Goal: Task Accomplishment & Management: Complete application form

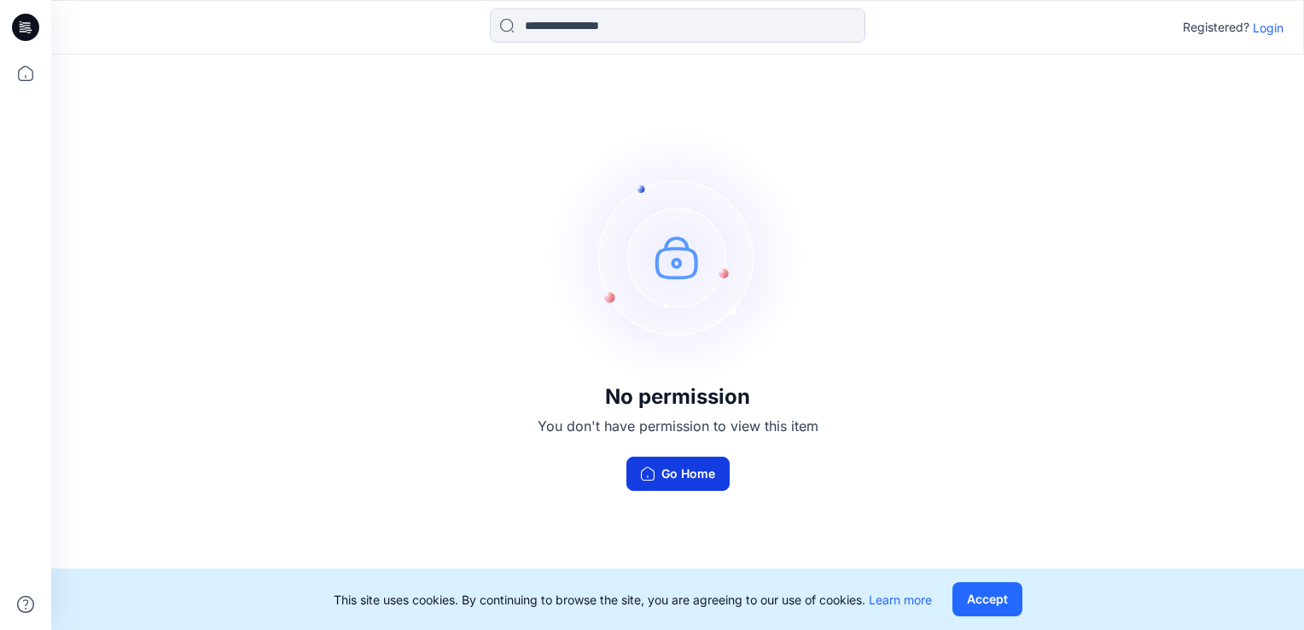
click at [703, 482] on button "Go Home" at bounding box center [678, 474] width 103 height 34
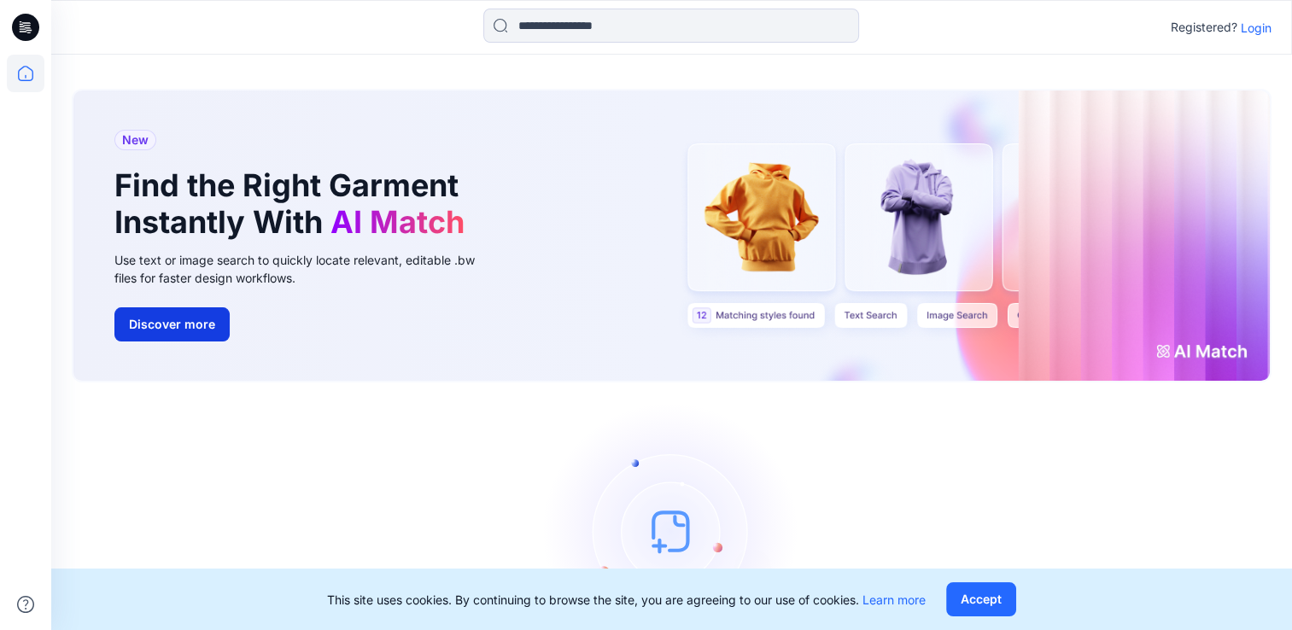
click at [178, 317] on button "Discover more" at bounding box center [171, 324] width 115 height 34
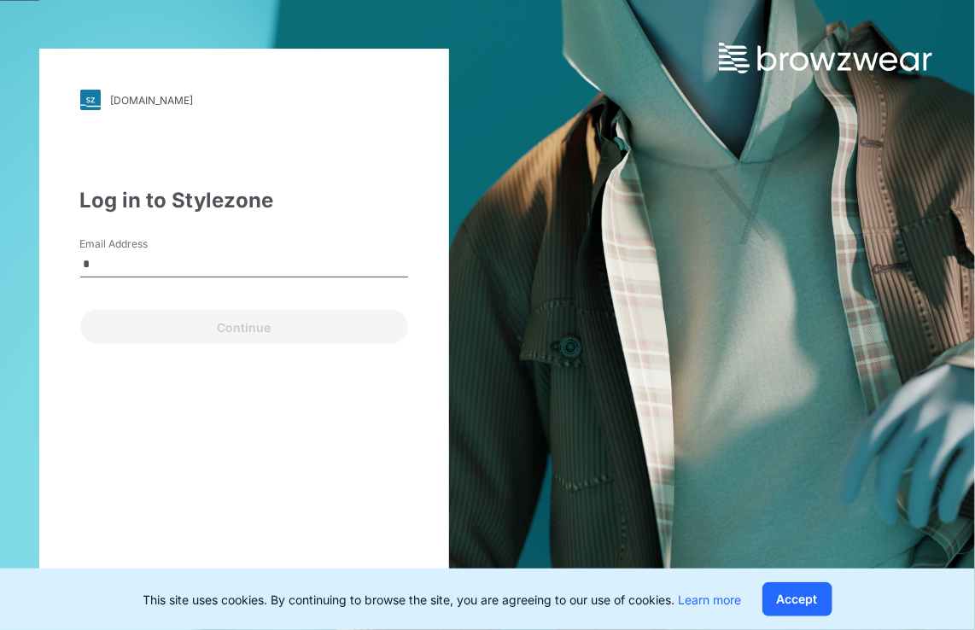
type input "**********"
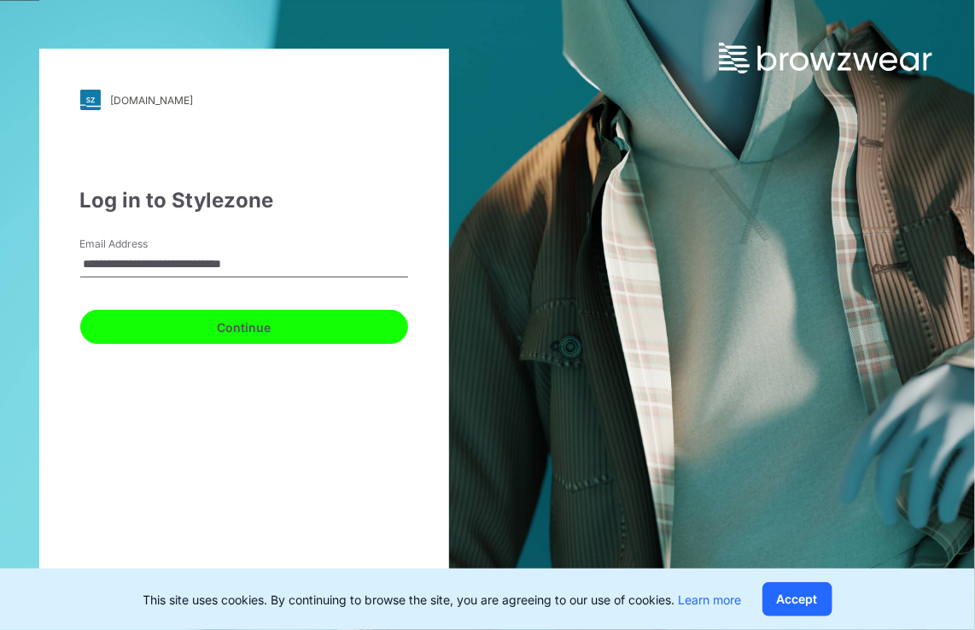
click at [212, 326] on button "Continue" at bounding box center [244, 327] width 328 height 34
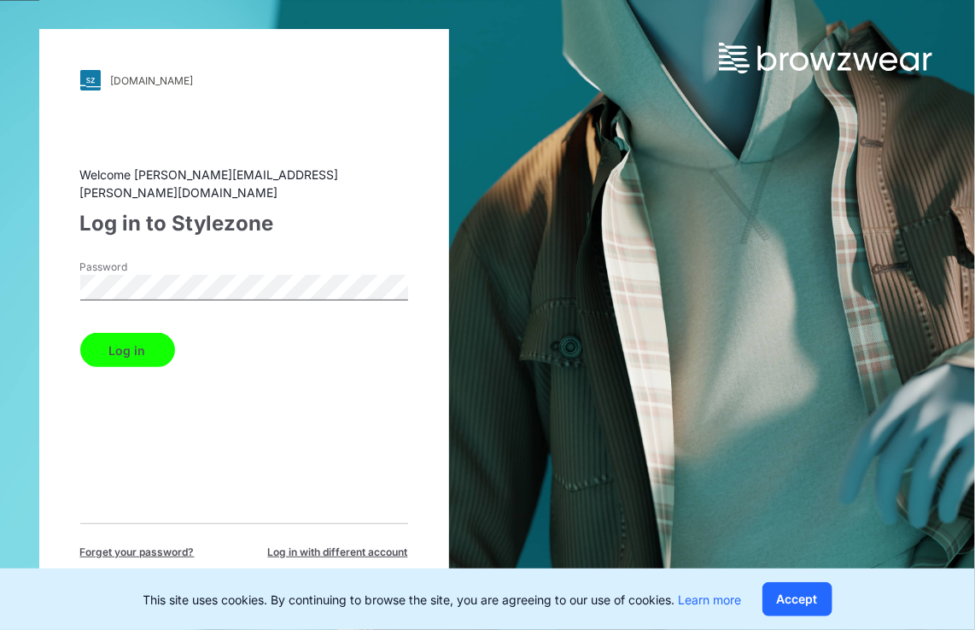
click at [80, 333] on button "Log in" at bounding box center [127, 350] width 95 height 34
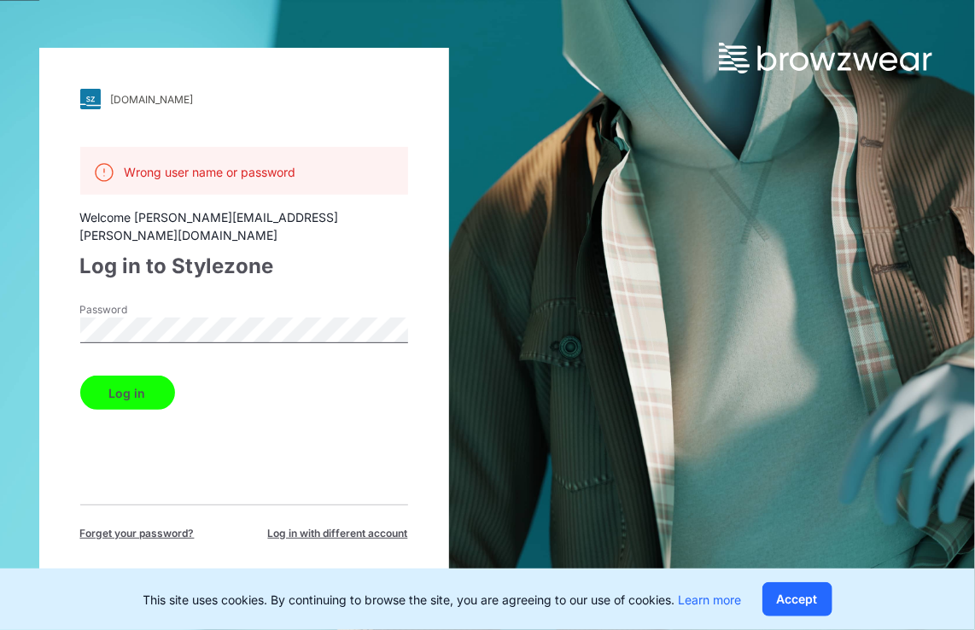
click at [147, 376] on button "Log in" at bounding box center [127, 393] width 95 height 34
click at [174, 526] on span "Forget your password?" at bounding box center [137, 533] width 114 height 15
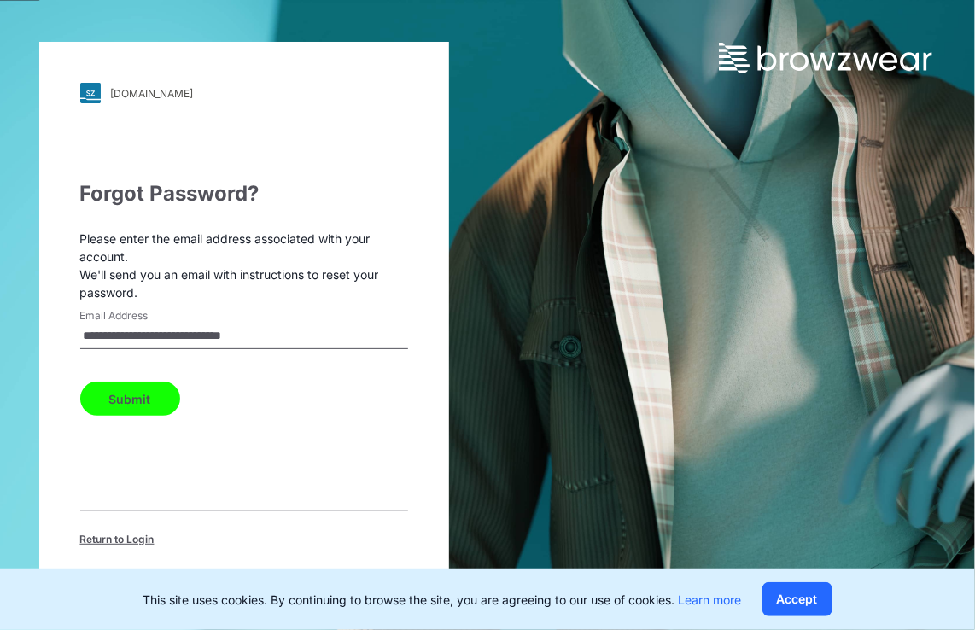
click at [154, 394] on button "Submit" at bounding box center [130, 399] width 100 height 34
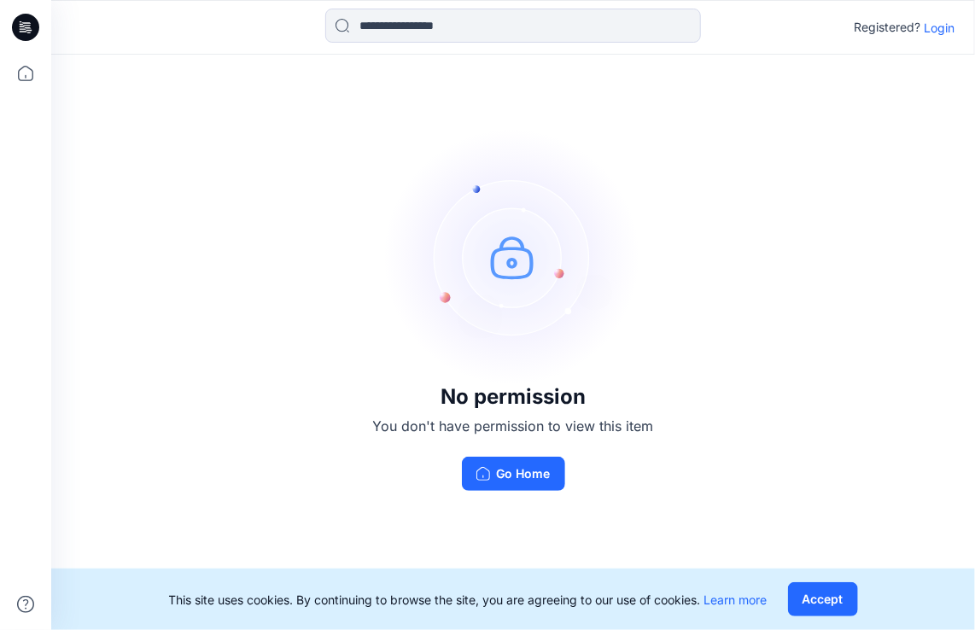
click at [934, 25] on p "Login" at bounding box center [939, 28] width 31 height 18
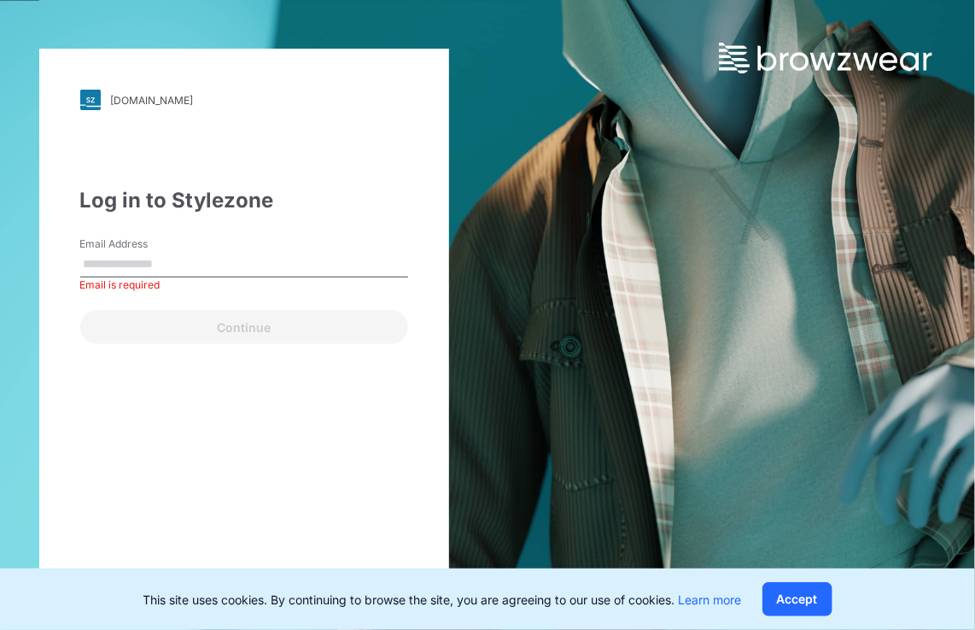
click at [93, 258] on input "Email Address" at bounding box center [244, 265] width 328 height 26
type input "**********"
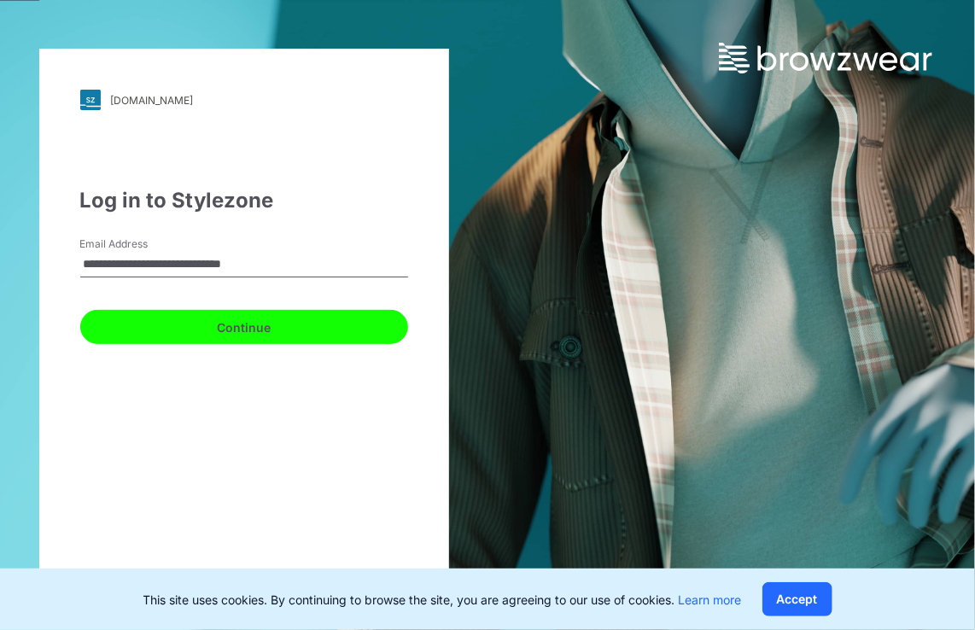
click at [164, 336] on button "Continue" at bounding box center [244, 327] width 328 height 34
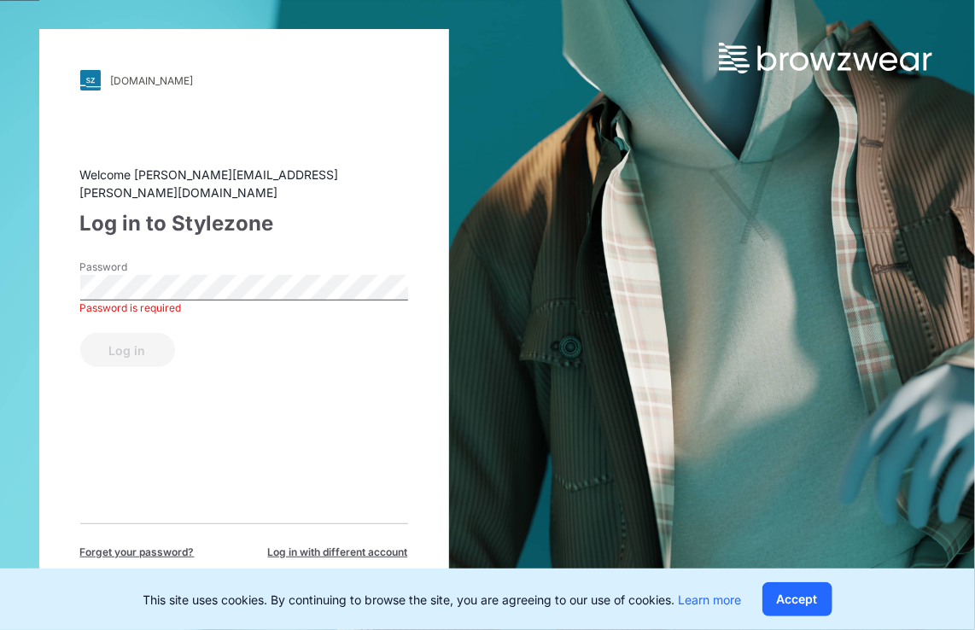
click at [154, 545] on span "Forget your password?" at bounding box center [137, 552] width 114 height 15
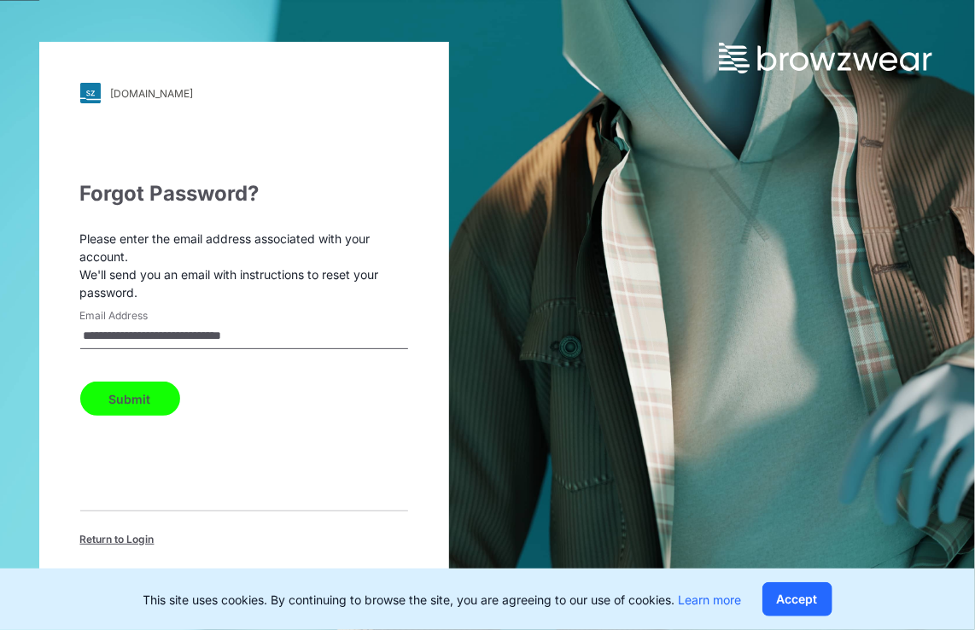
click at [146, 397] on button "Submit" at bounding box center [130, 399] width 100 height 34
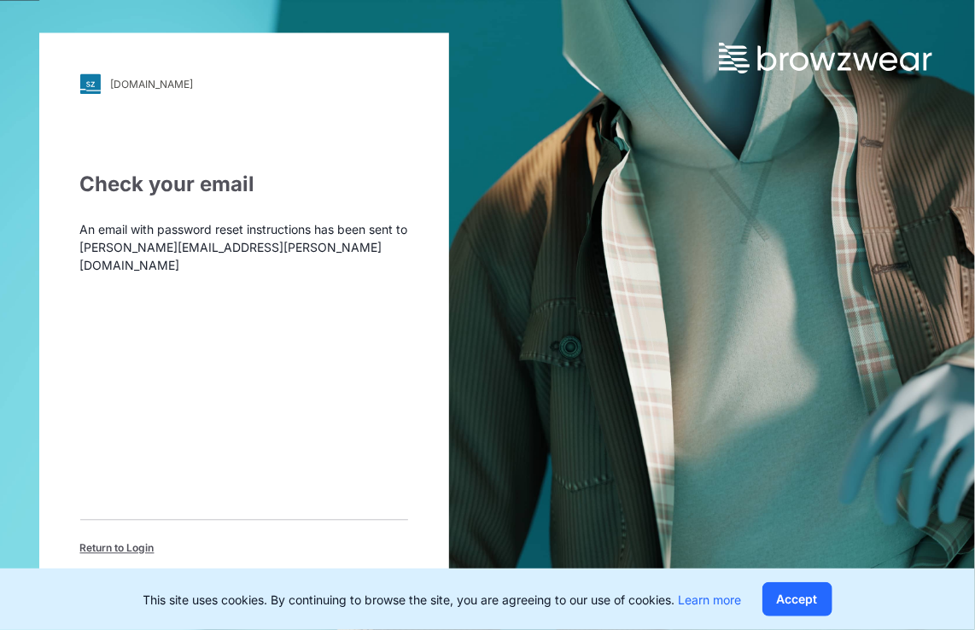
click at [113, 541] on span "Return to Login" at bounding box center [117, 548] width 74 height 15
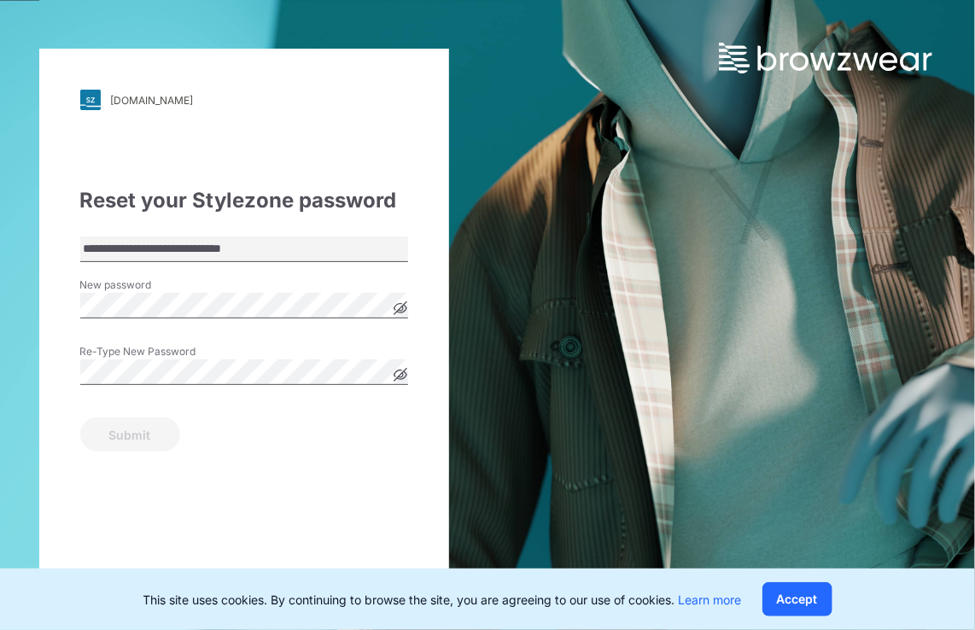
click at [403, 311] on icon at bounding box center [400, 308] width 13 height 13
click at [400, 374] on icon at bounding box center [401, 375] width 14 height 14
click at [131, 442] on button "Submit" at bounding box center [130, 434] width 100 height 34
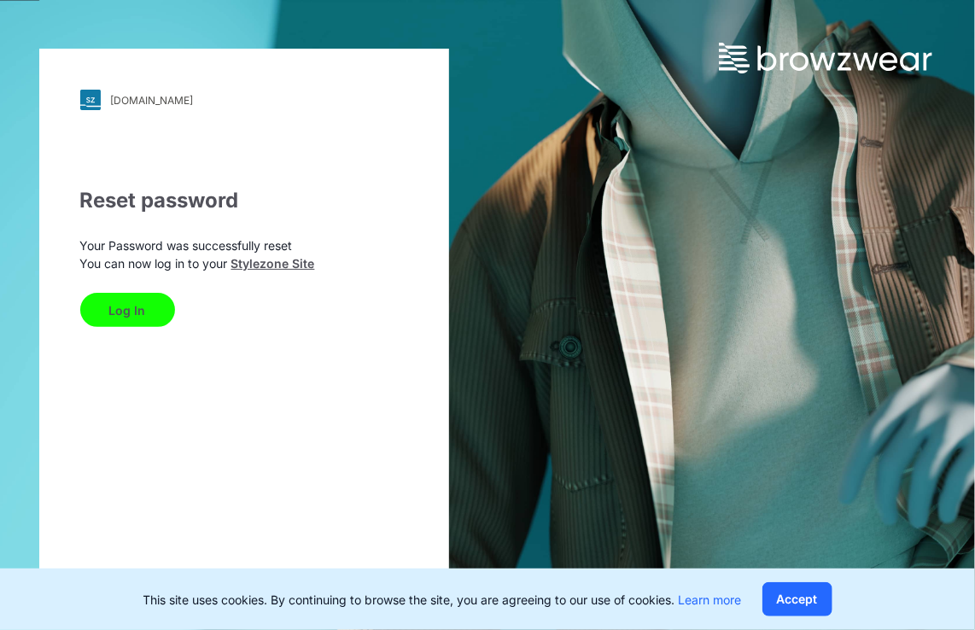
click at [130, 309] on button "Log In" at bounding box center [127, 310] width 95 height 34
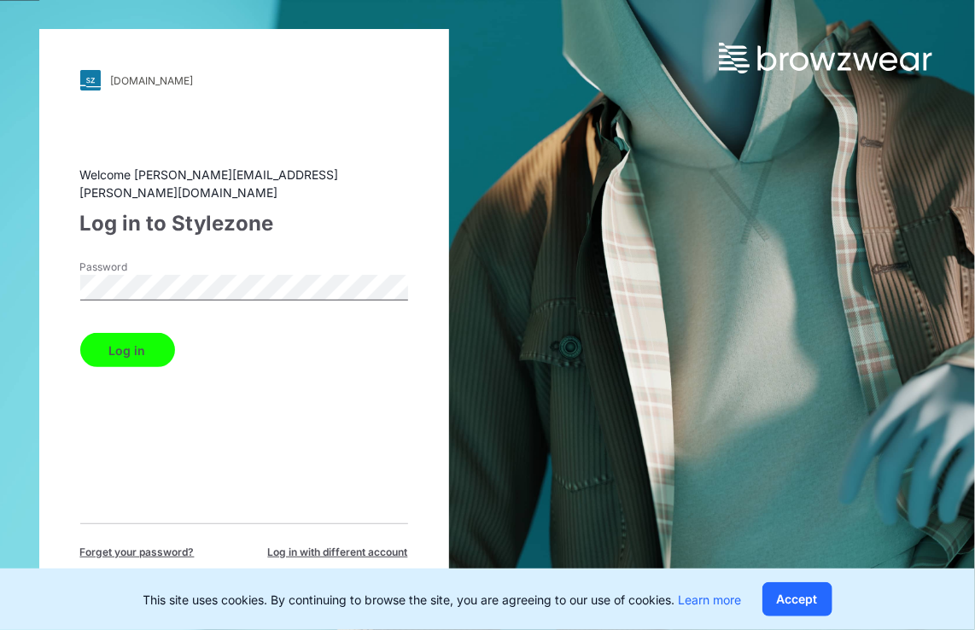
click at [150, 341] on button "Log in" at bounding box center [127, 350] width 95 height 34
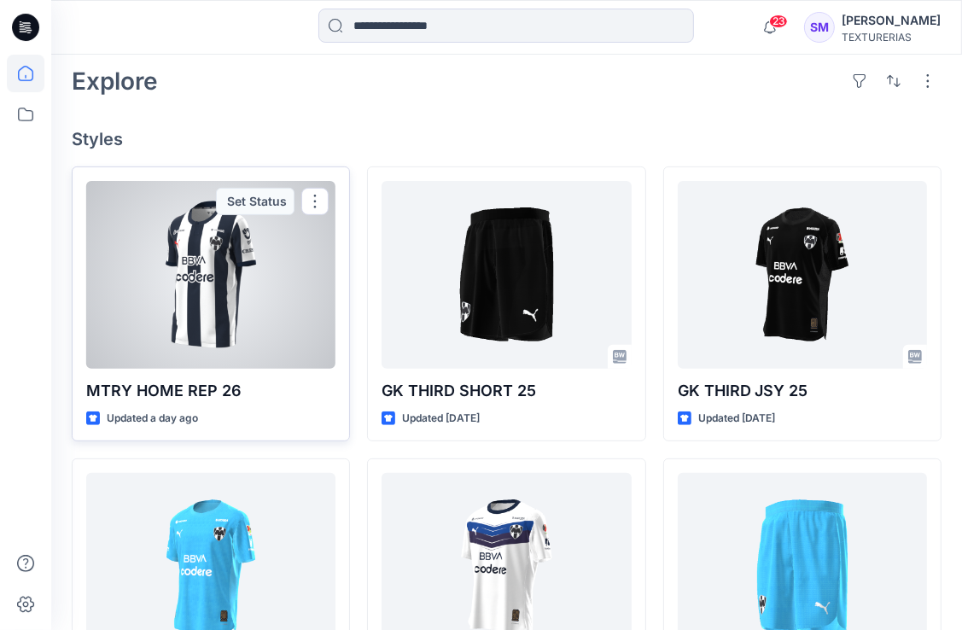
scroll to position [372, 0]
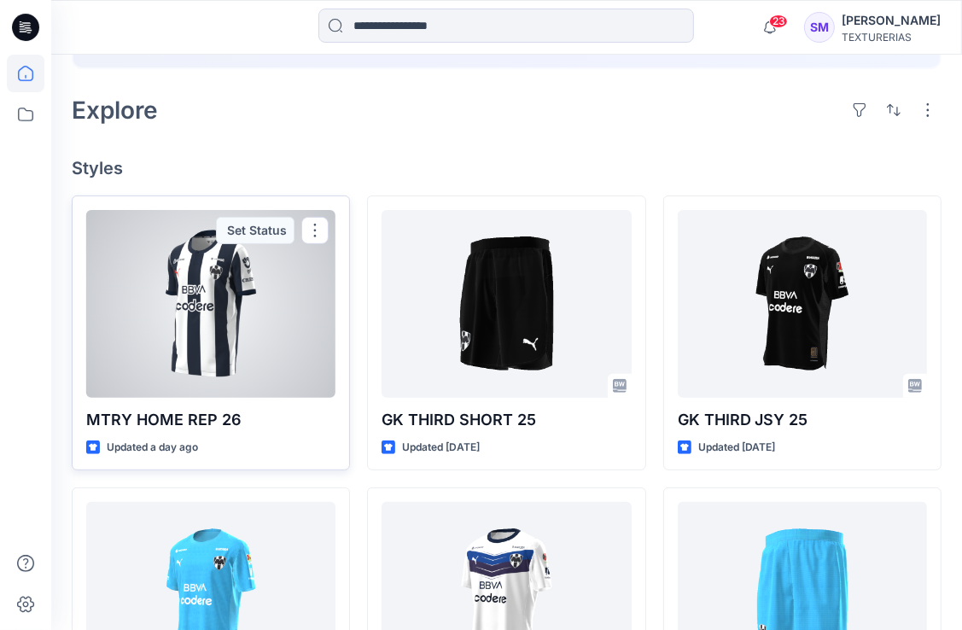
click at [150, 369] on div at bounding box center [210, 304] width 249 height 188
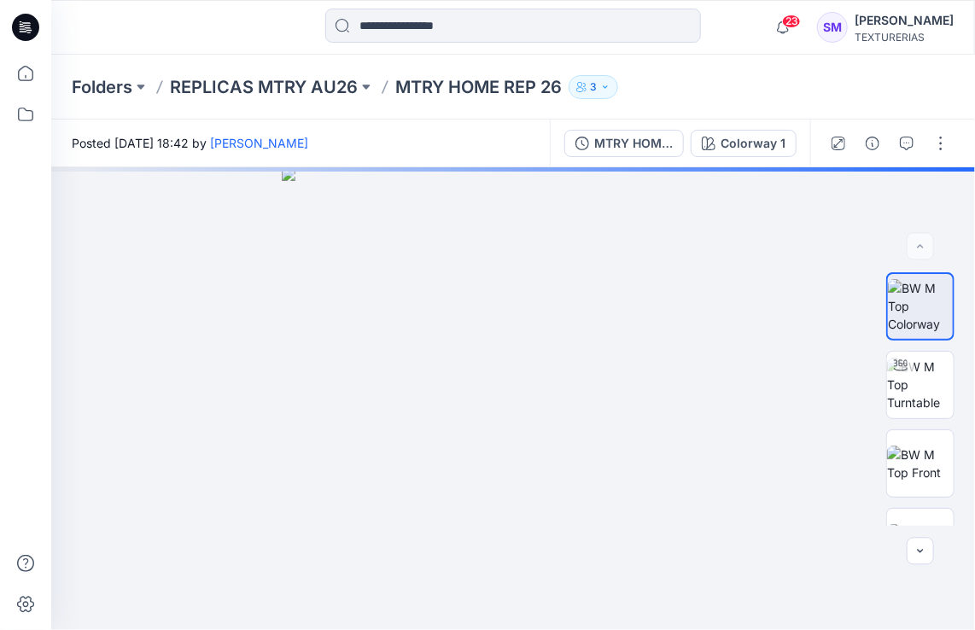
click at [607, 85] on icon "button" at bounding box center [605, 87] width 10 height 10
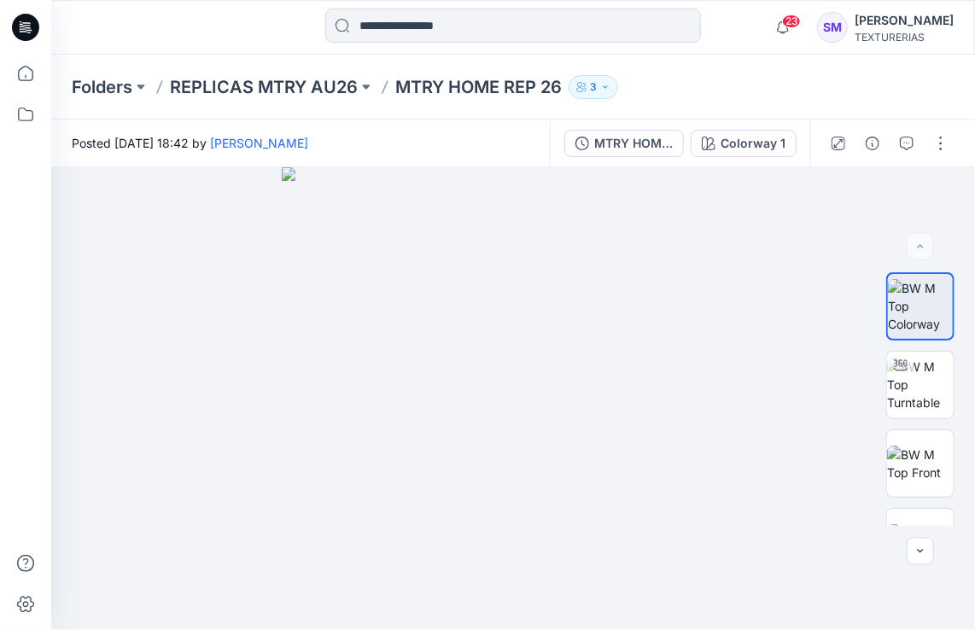
click at [801, 75] on div "Folders REPLICAS MTRY AU26 MTRY HOME REP 26 3 Folder Access Members and Externa…" at bounding box center [446, 87] width 749 height 24
click at [819, 26] on div "SM" at bounding box center [832, 27] width 31 height 31
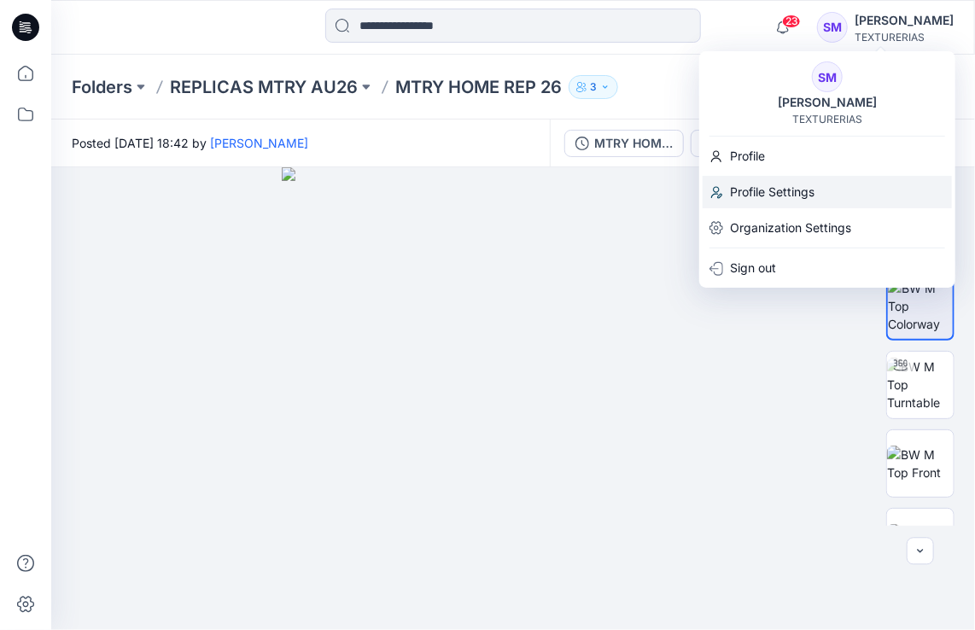
click at [775, 190] on p "Profile Settings" at bounding box center [772, 192] width 85 height 32
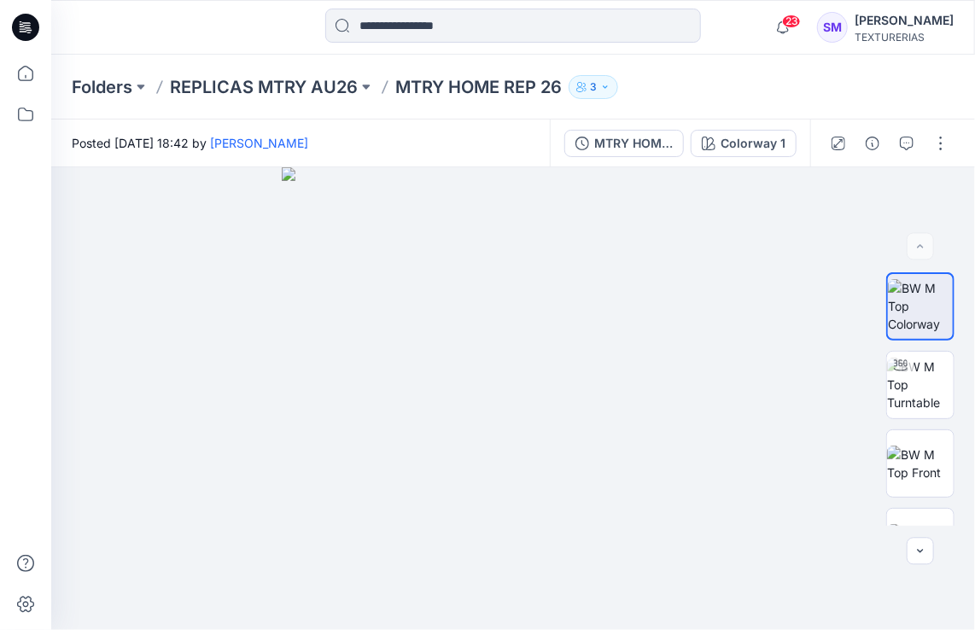
click at [820, 29] on div "SM" at bounding box center [832, 27] width 31 height 31
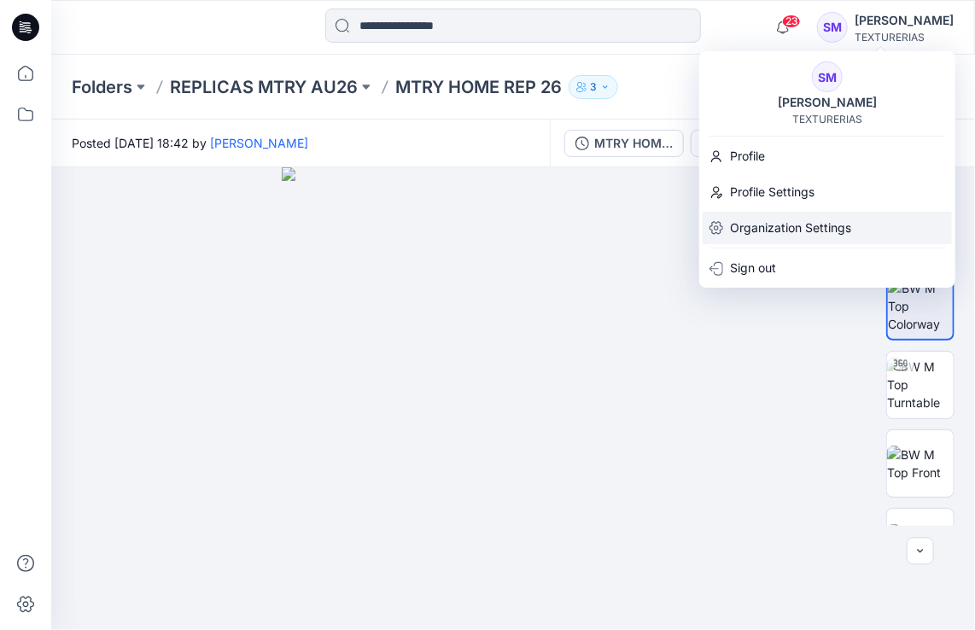
click at [847, 231] on p "Organization Settings" at bounding box center [790, 228] width 121 height 32
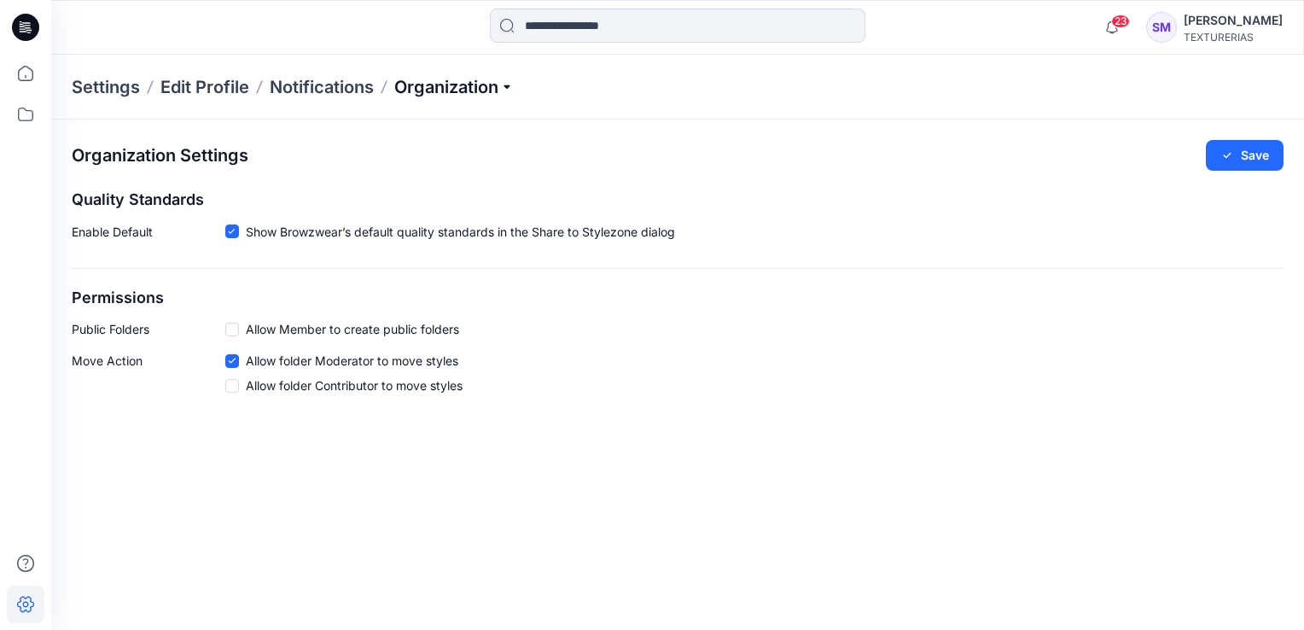
click at [510, 85] on p "Organization" at bounding box center [454, 87] width 120 height 24
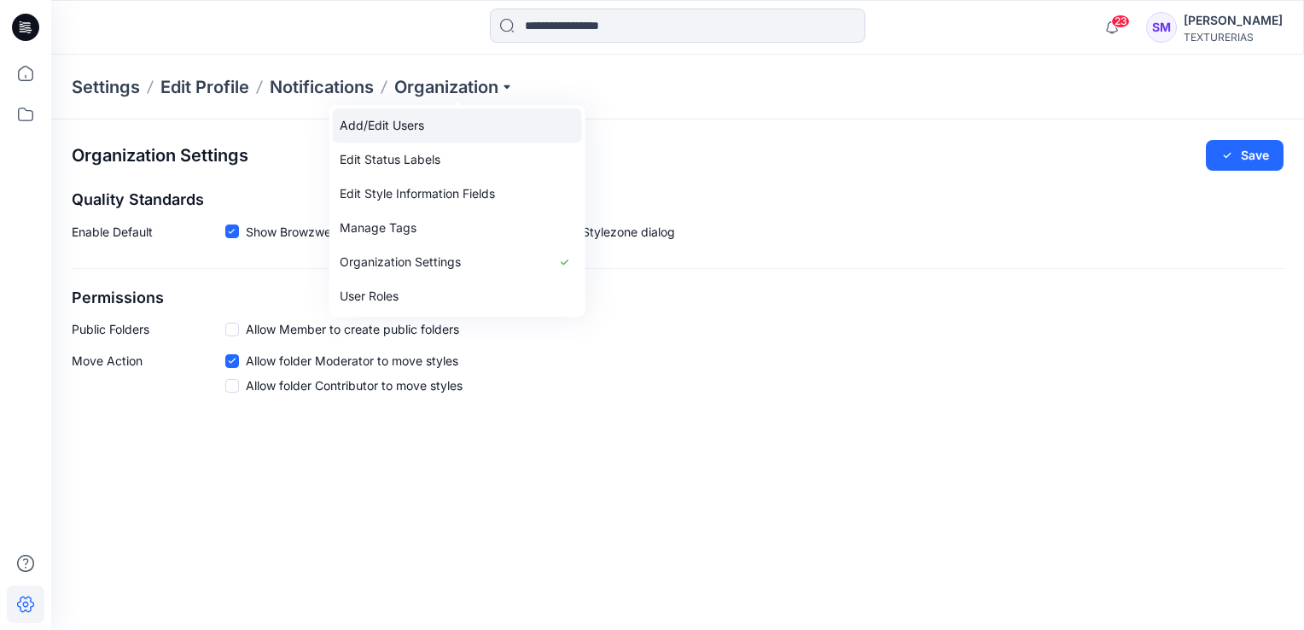
click at [380, 128] on link "Add/Edit Users" at bounding box center [457, 125] width 249 height 34
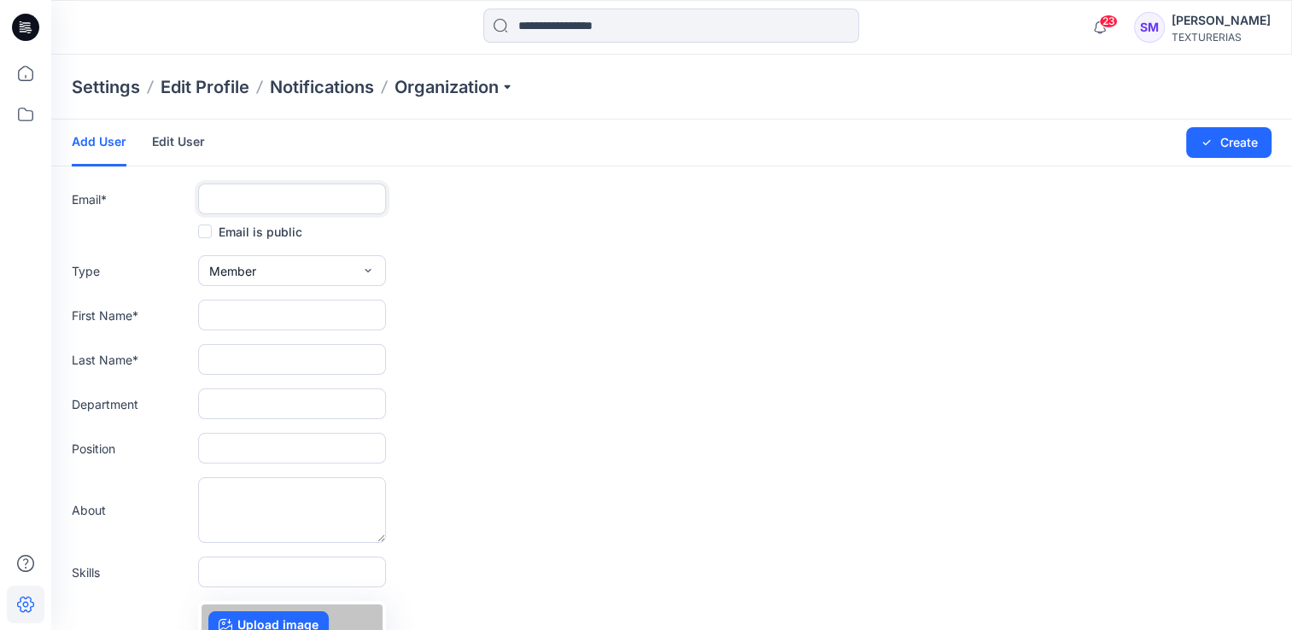
click at [237, 203] on input "text" at bounding box center [292, 199] width 188 height 31
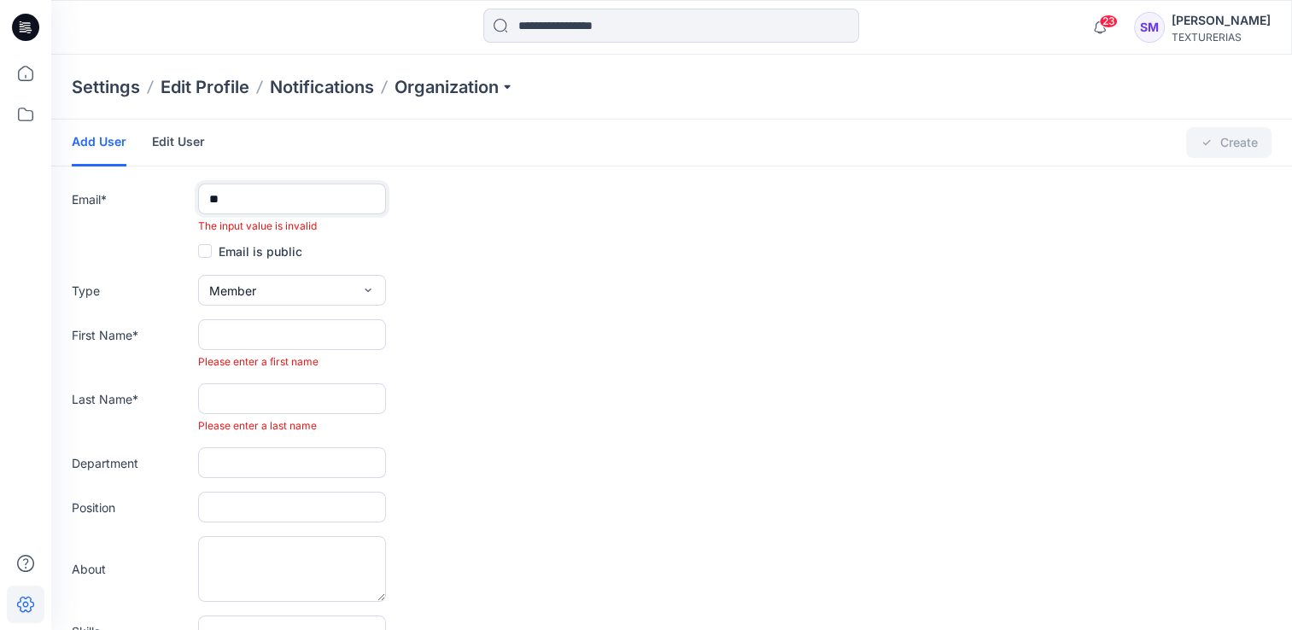
type input "*"
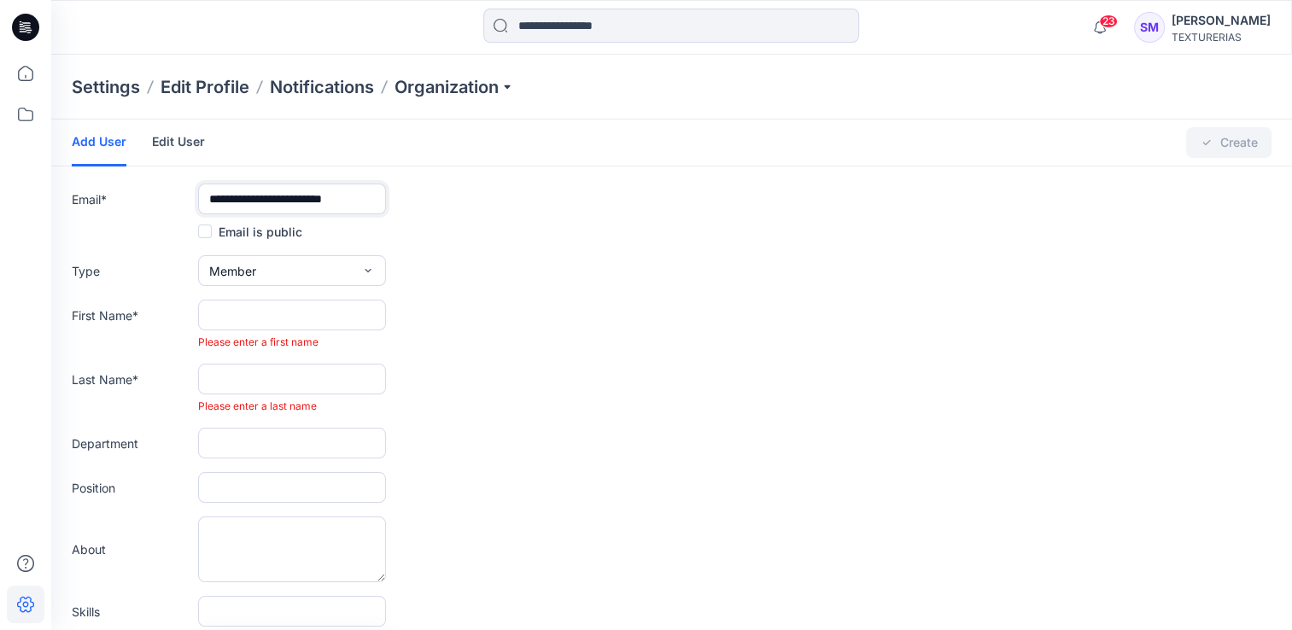
type input "**********"
click at [365, 270] on icon "button" at bounding box center [368, 270] width 6 height 3
click at [337, 308] on button "External" at bounding box center [291, 310] width 181 height 34
click at [311, 323] on input "text" at bounding box center [292, 315] width 188 height 31
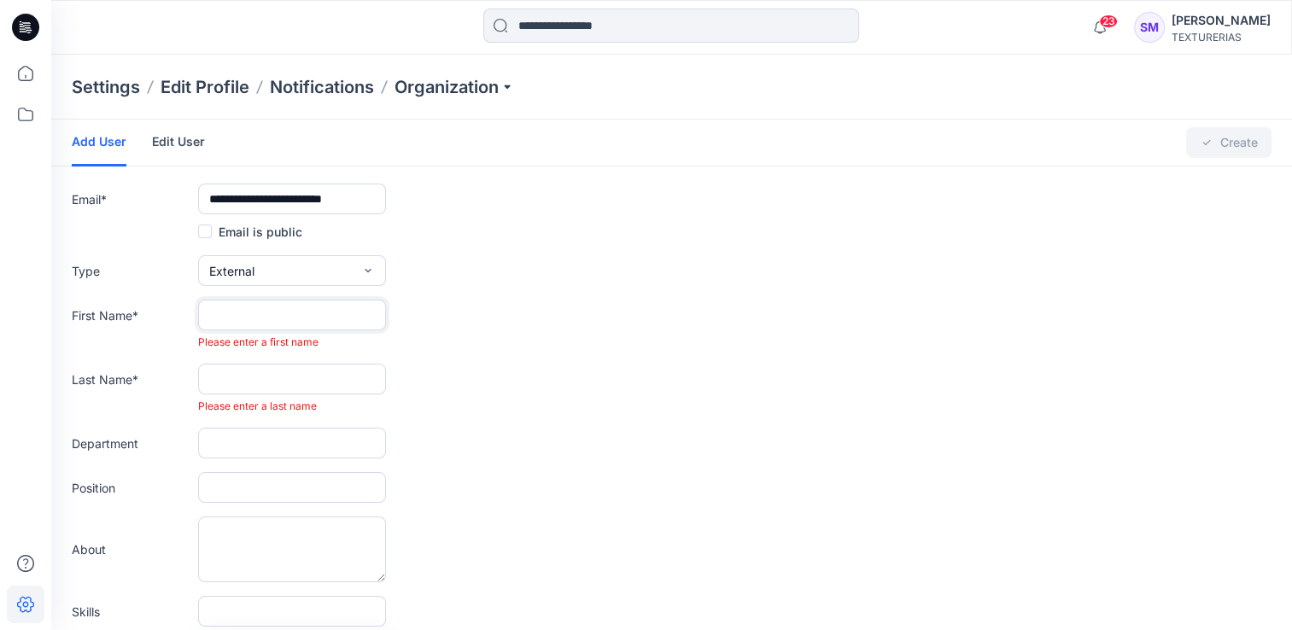
type input "*"
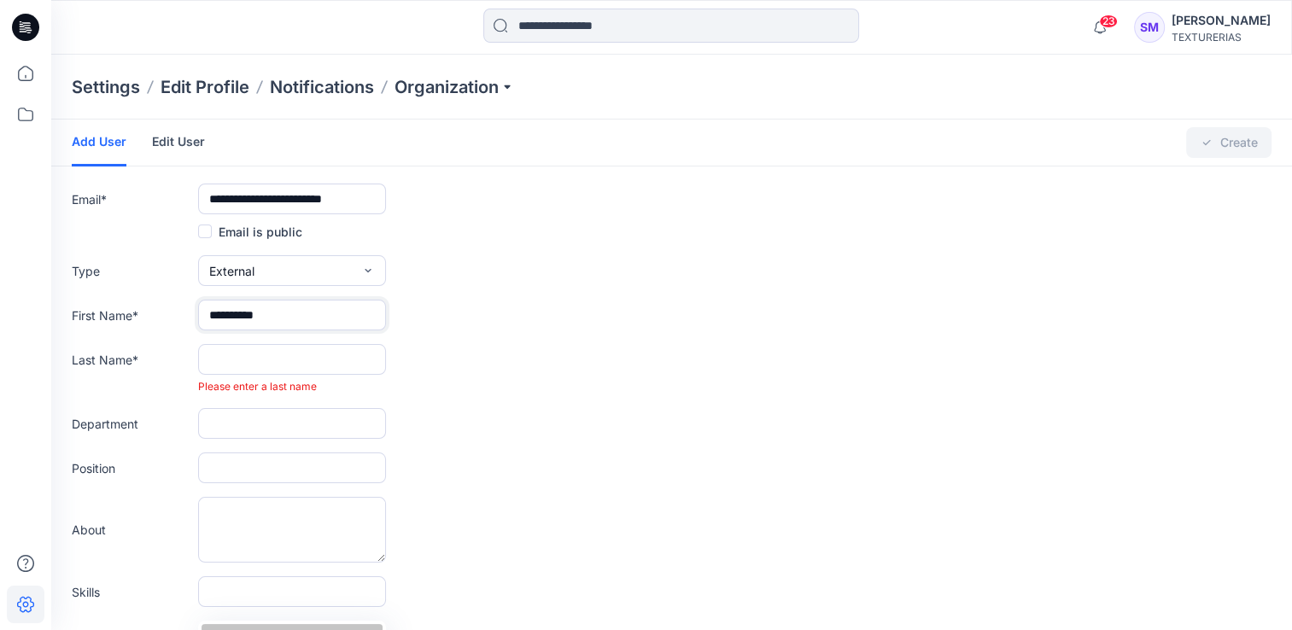
type input "*********"
click at [305, 350] on input "text" at bounding box center [292, 359] width 188 height 31
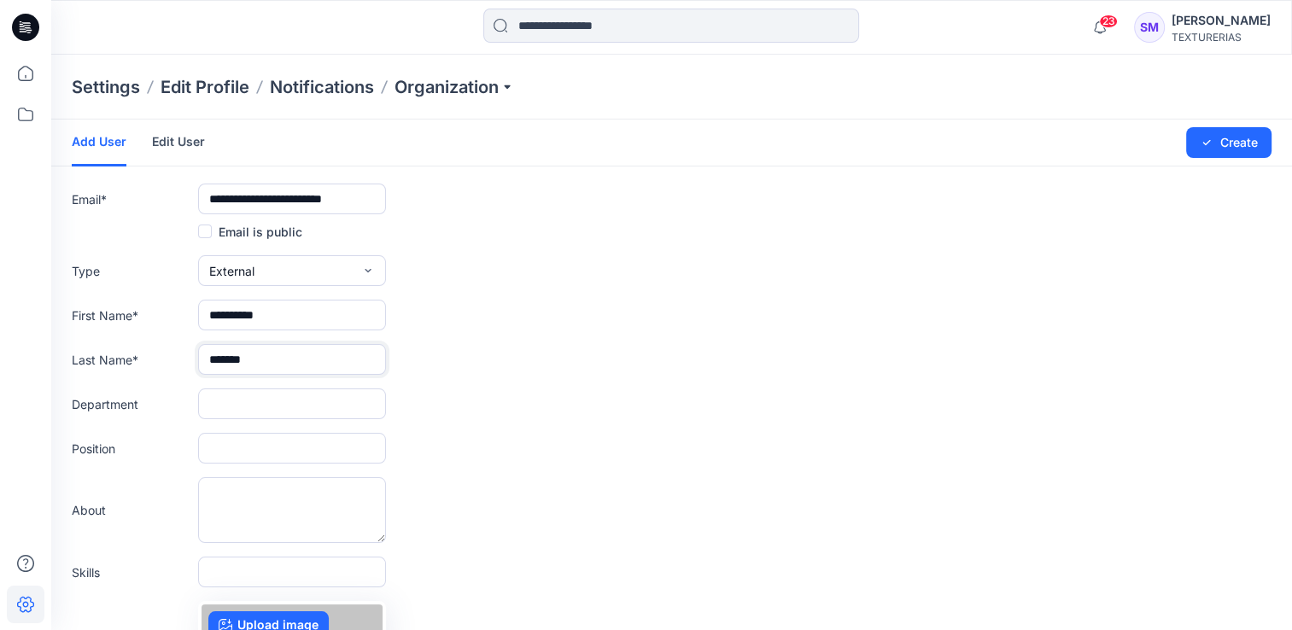
type input "*******"
click at [270, 403] on input "text" at bounding box center [292, 403] width 188 height 31
type input "****"
click at [273, 446] on input "text" at bounding box center [292, 448] width 188 height 31
type input "**********"
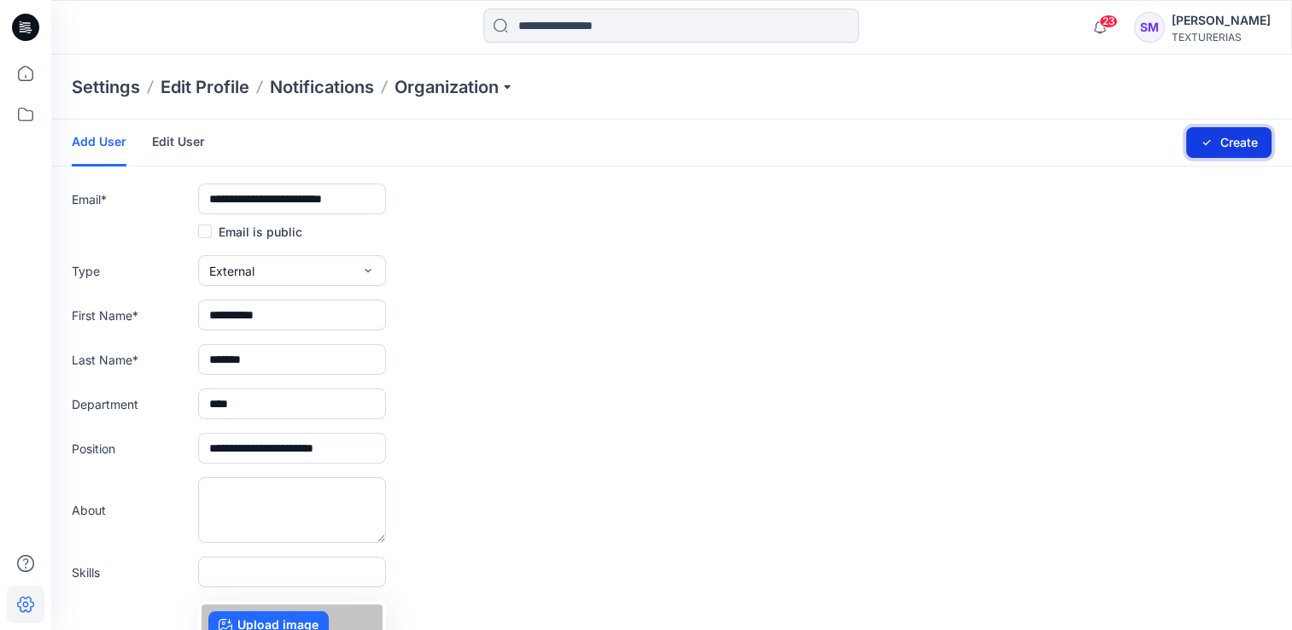
click at [974, 142] on button "Create" at bounding box center [1228, 142] width 85 height 31
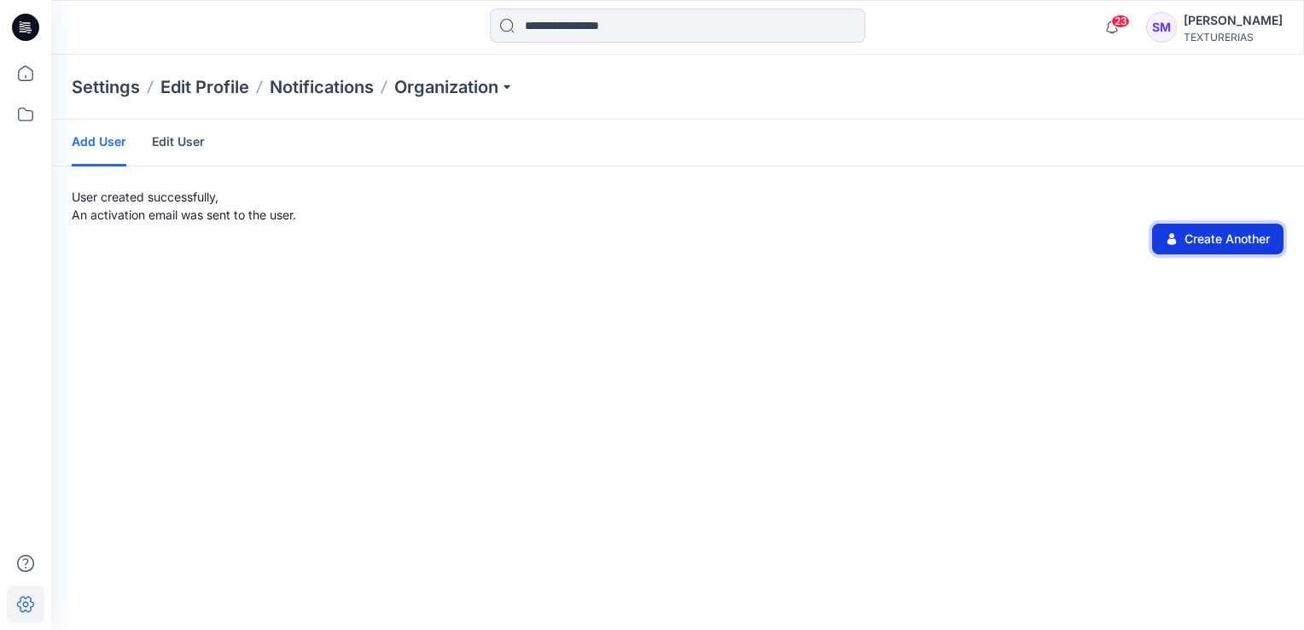
click at [974, 249] on button "Create Another" at bounding box center [1217, 239] width 131 height 31
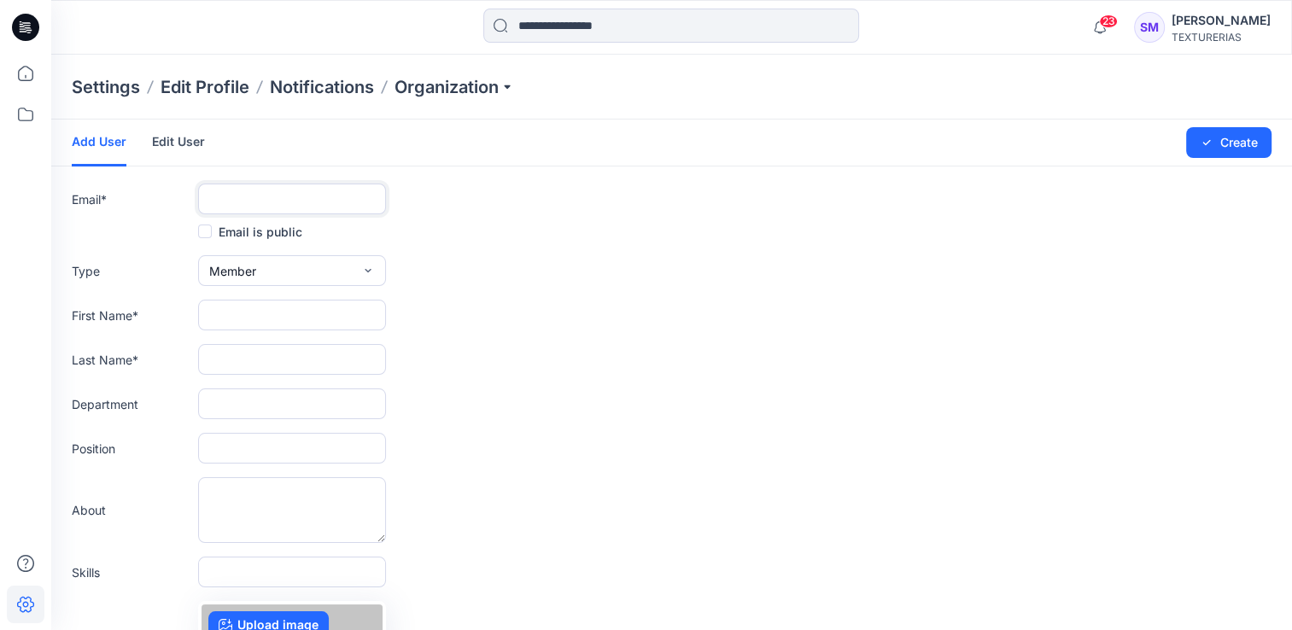
click at [322, 197] on input "text" at bounding box center [292, 199] width 188 height 31
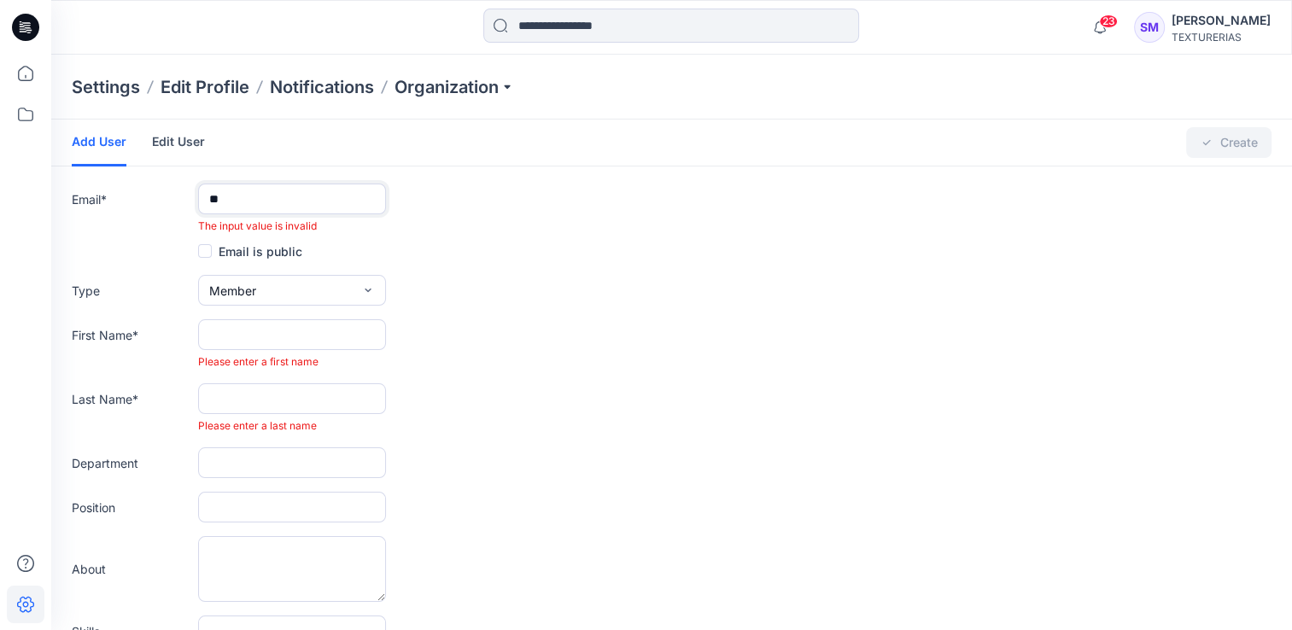
type input "*"
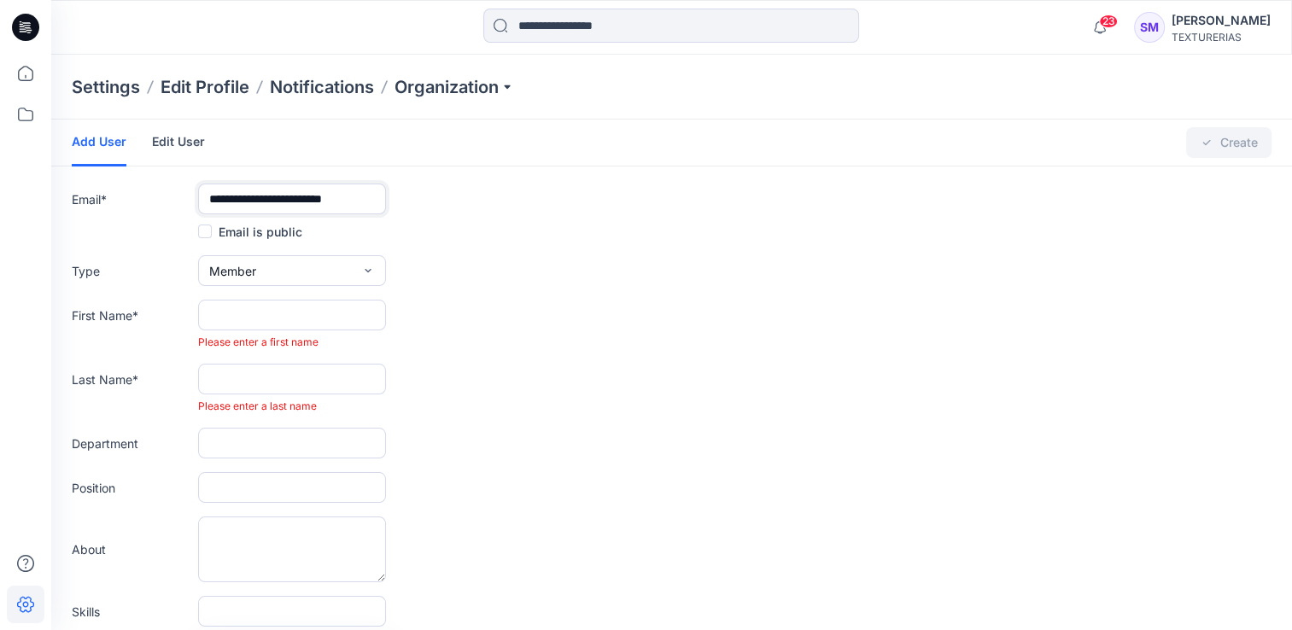
type input "**********"
click at [236, 264] on span "Member" at bounding box center [232, 271] width 47 height 18
click at [265, 306] on button "External" at bounding box center [291, 310] width 181 height 34
click at [265, 312] on input "text" at bounding box center [292, 315] width 188 height 31
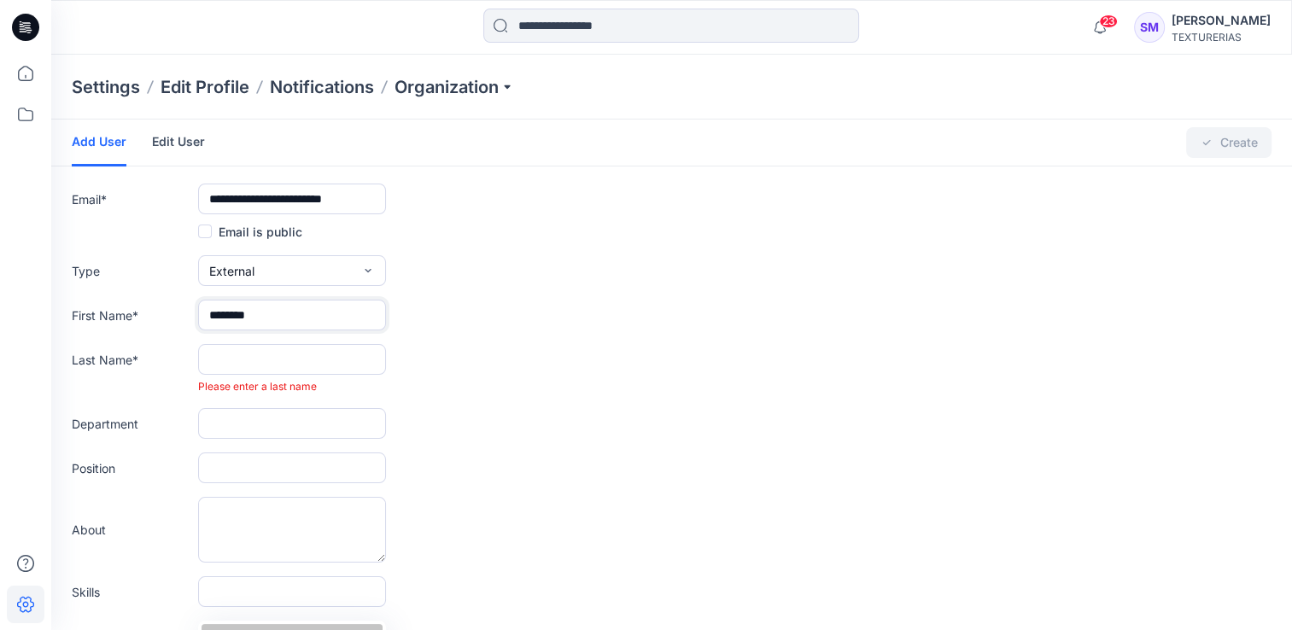
type input "********"
click at [264, 355] on input "text" at bounding box center [292, 359] width 188 height 31
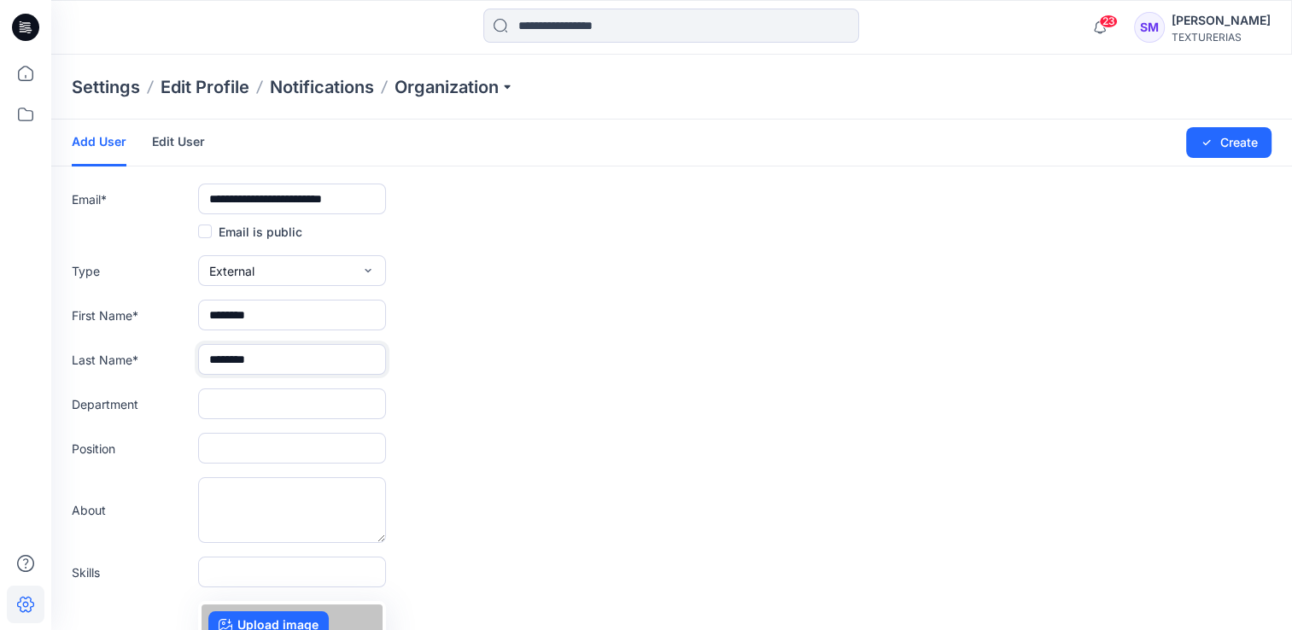
type input "********"
click at [262, 406] on input "text" at bounding box center [292, 403] width 188 height 31
type input "****"
click at [263, 449] on input "text" at bounding box center [292, 448] width 188 height 31
type input "**********"
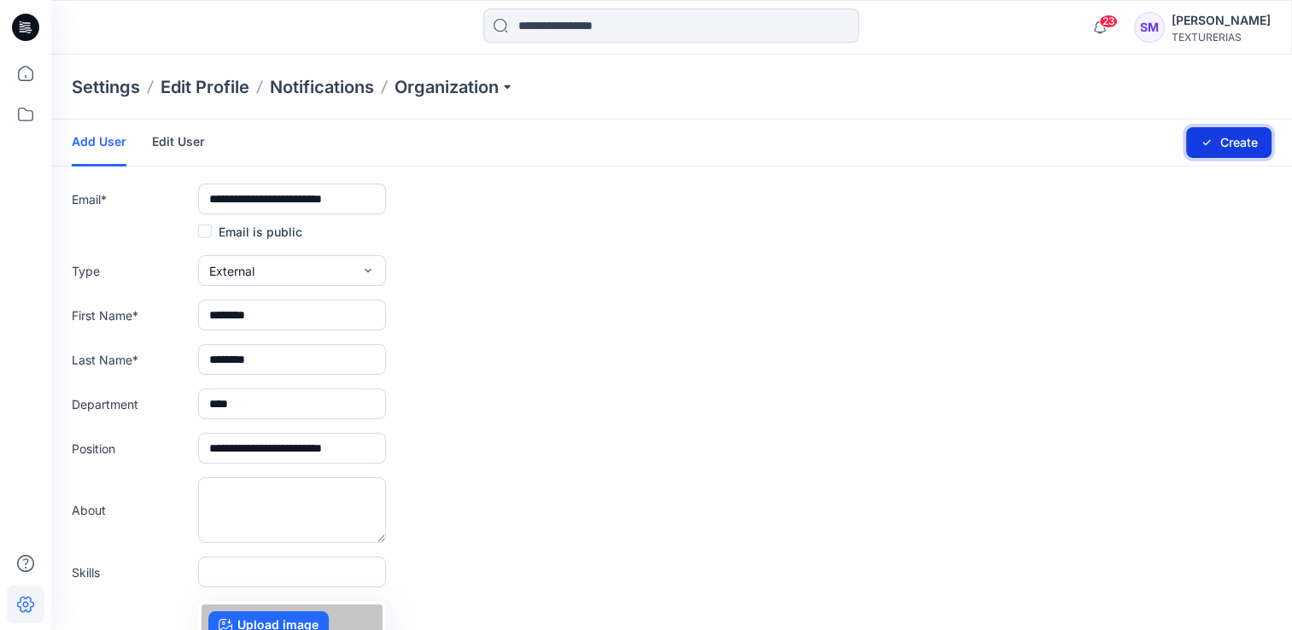
click at [974, 135] on button "Create" at bounding box center [1228, 142] width 85 height 31
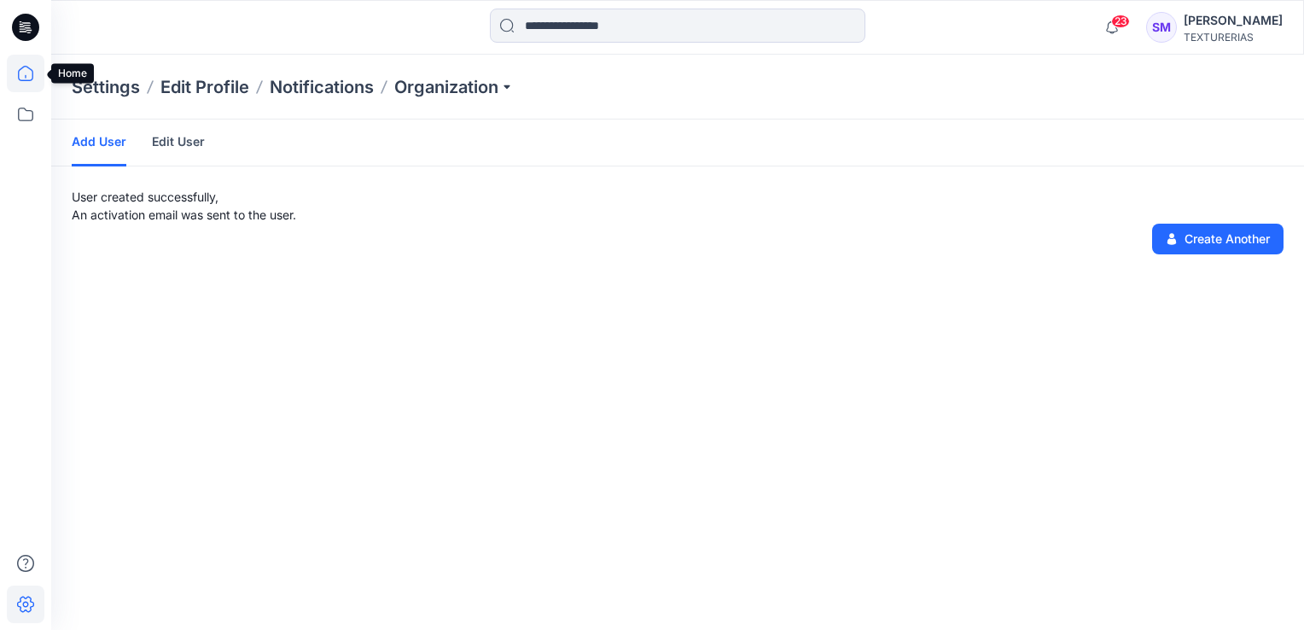
click at [23, 67] on icon at bounding box center [25, 73] width 15 height 15
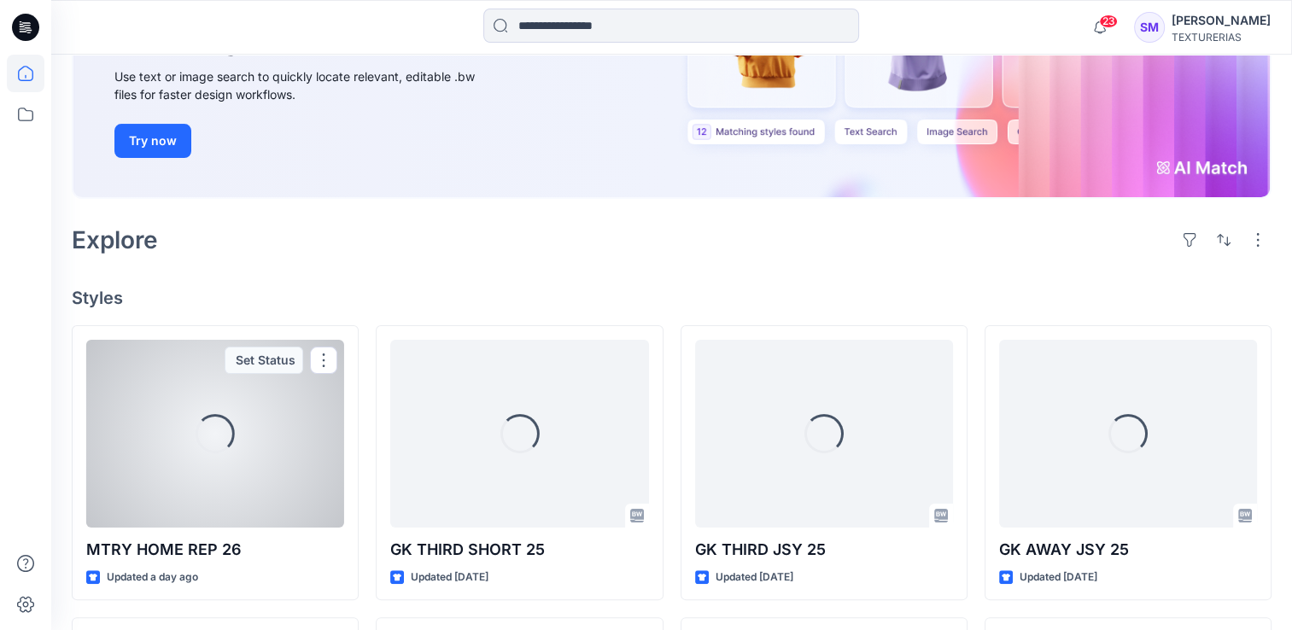
scroll to position [242, 0]
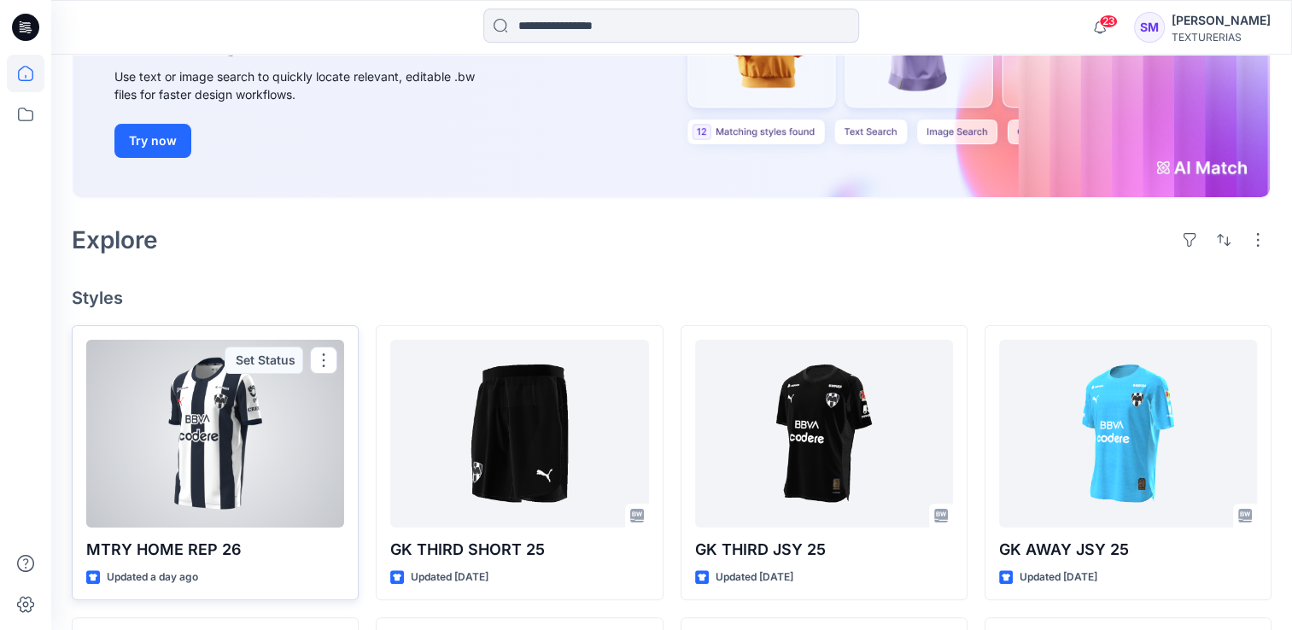
click at [323, 439] on div at bounding box center [215, 434] width 258 height 188
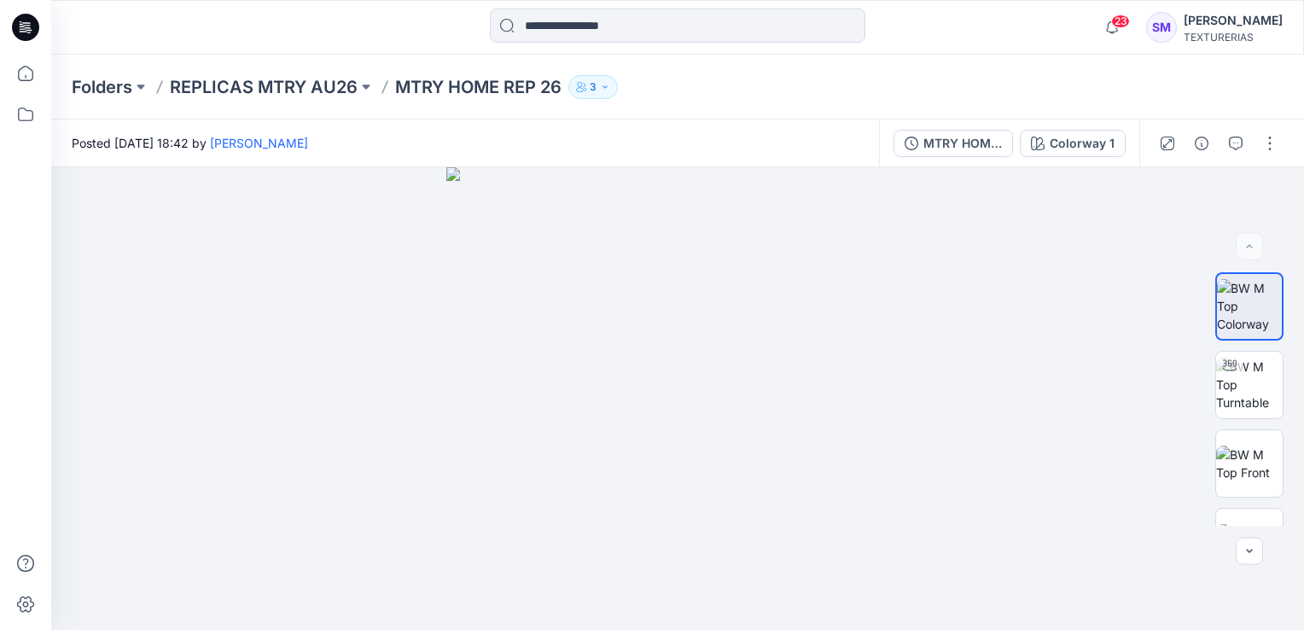
click at [608, 83] on icon "button" at bounding box center [605, 87] width 10 height 10
click at [744, 89] on div "Folders REPLICAS MTRY AU26 MTRY HOME REP 26 3 Folder Access Members and Externa…" at bounding box center [611, 87] width 1079 height 24
click at [610, 90] on icon "button" at bounding box center [605, 87] width 10 height 10
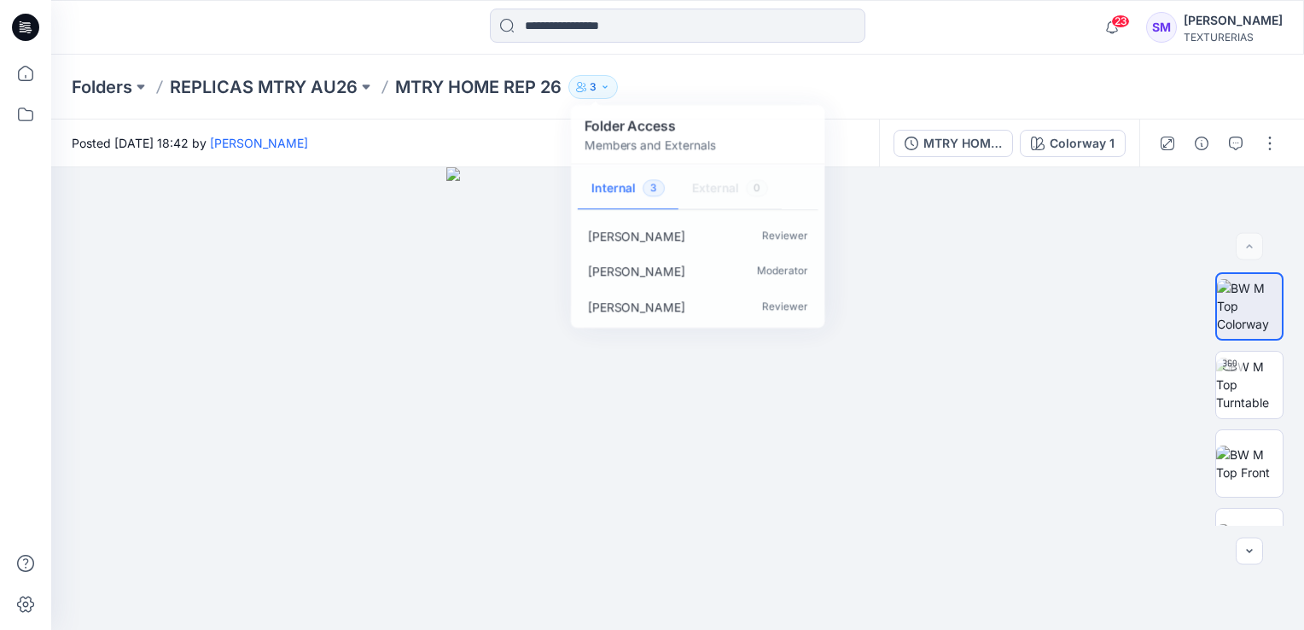
click at [652, 80] on div "Folders REPLICAS MTRY AU26 MTRY HOME REP 26 3 Folder Access Members and Externa…" at bounding box center [611, 87] width 1079 height 24
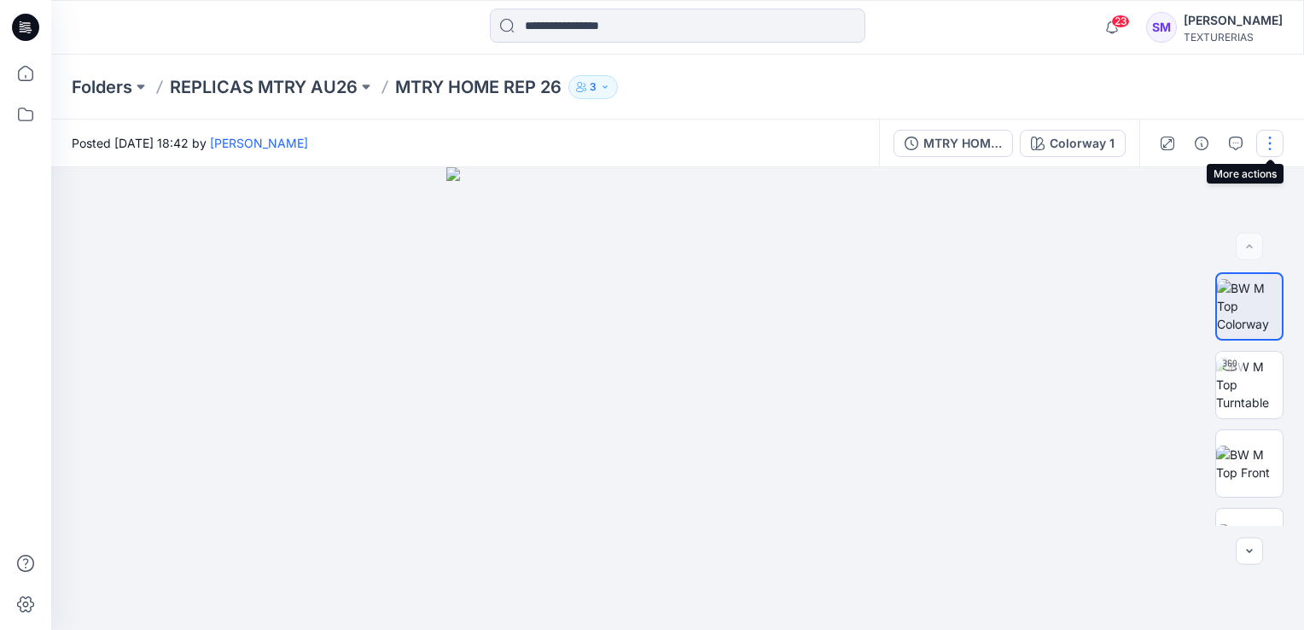
click at [974, 154] on button "button" at bounding box center [1270, 143] width 27 height 27
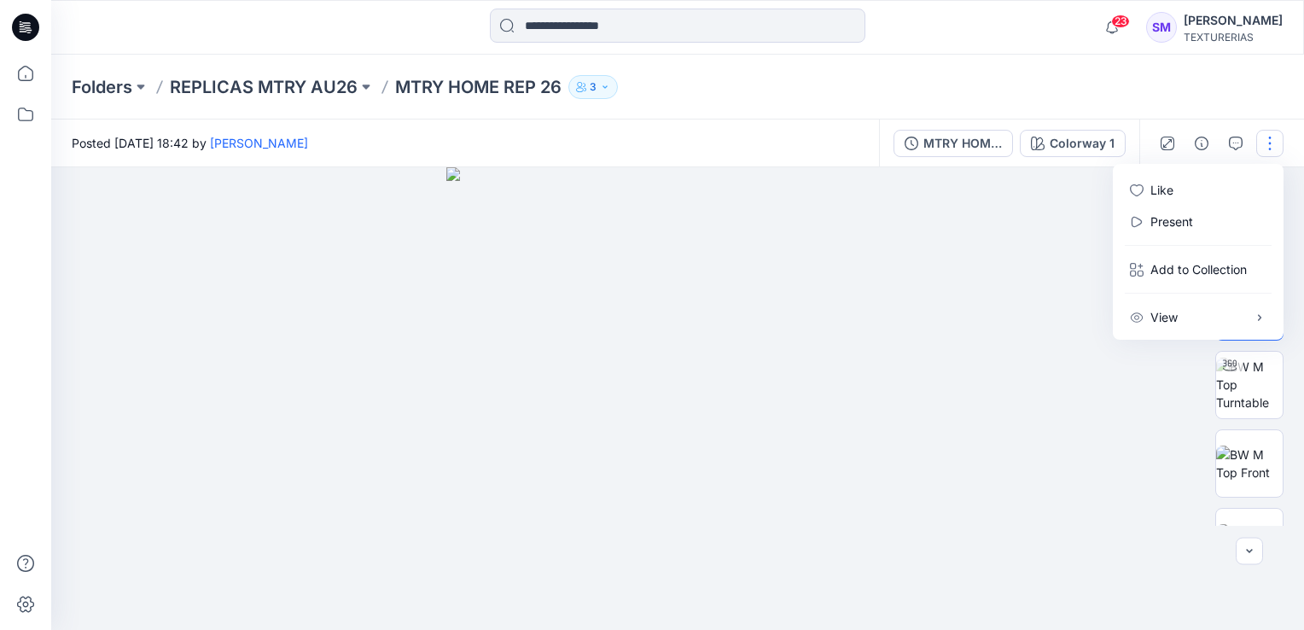
click at [974, 285] on div at bounding box center [677, 398] width 1253 height 463
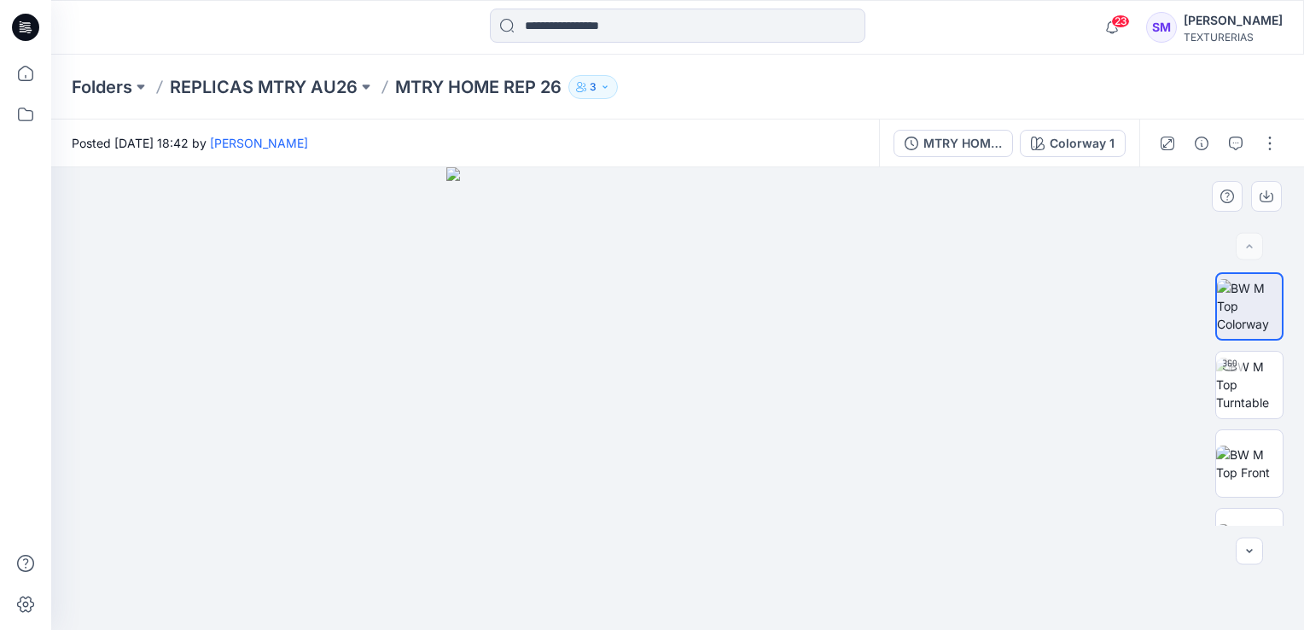
click at [974, 328] on div at bounding box center [677, 398] width 1253 height 463
